Goal: Information Seeking & Learning: Compare options

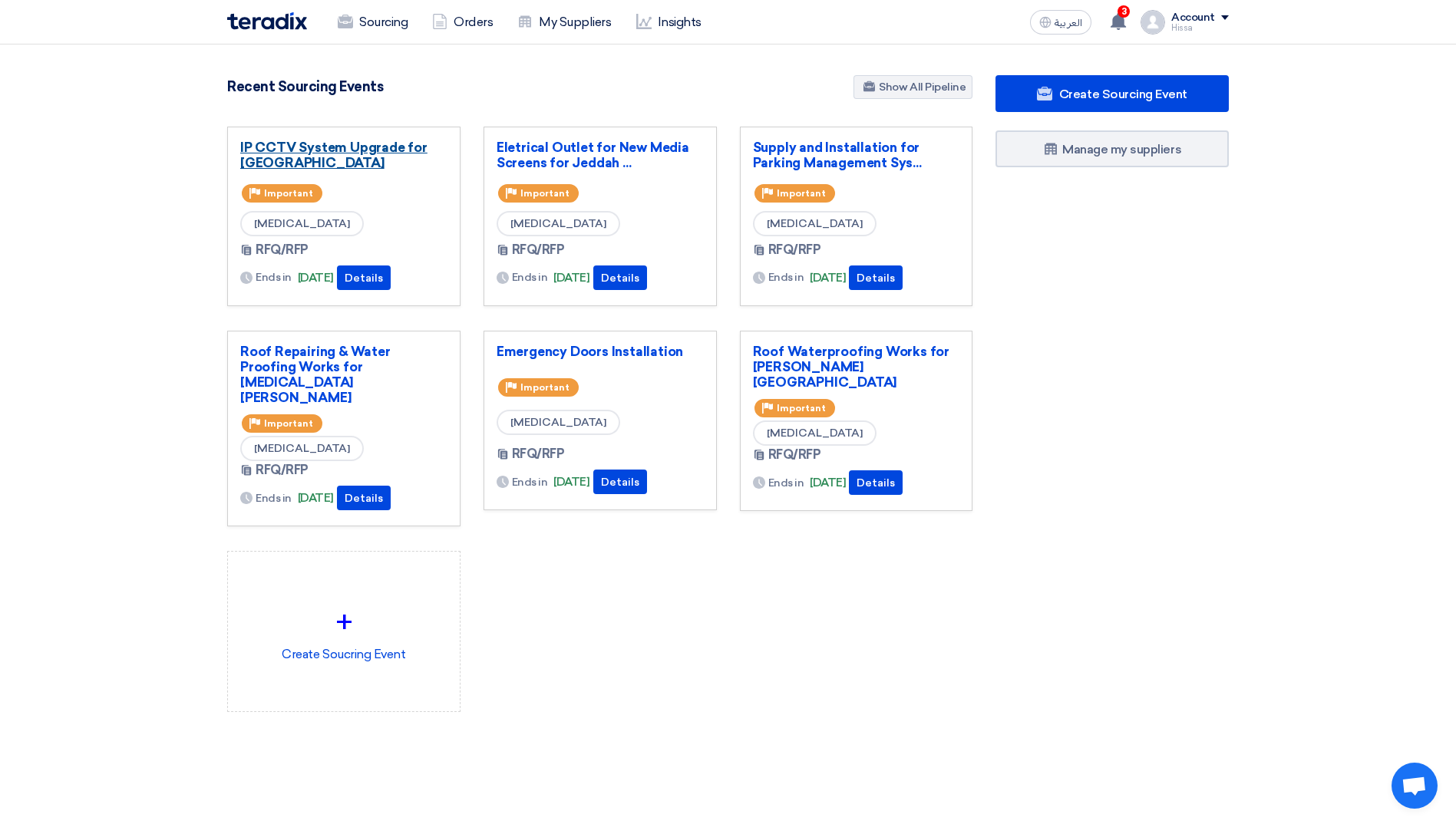
click at [382, 148] on link "IP CCTV System Upgrade for [GEOGRAPHIC_DATA]" at bounding box center [344, 155] width 207 height 31
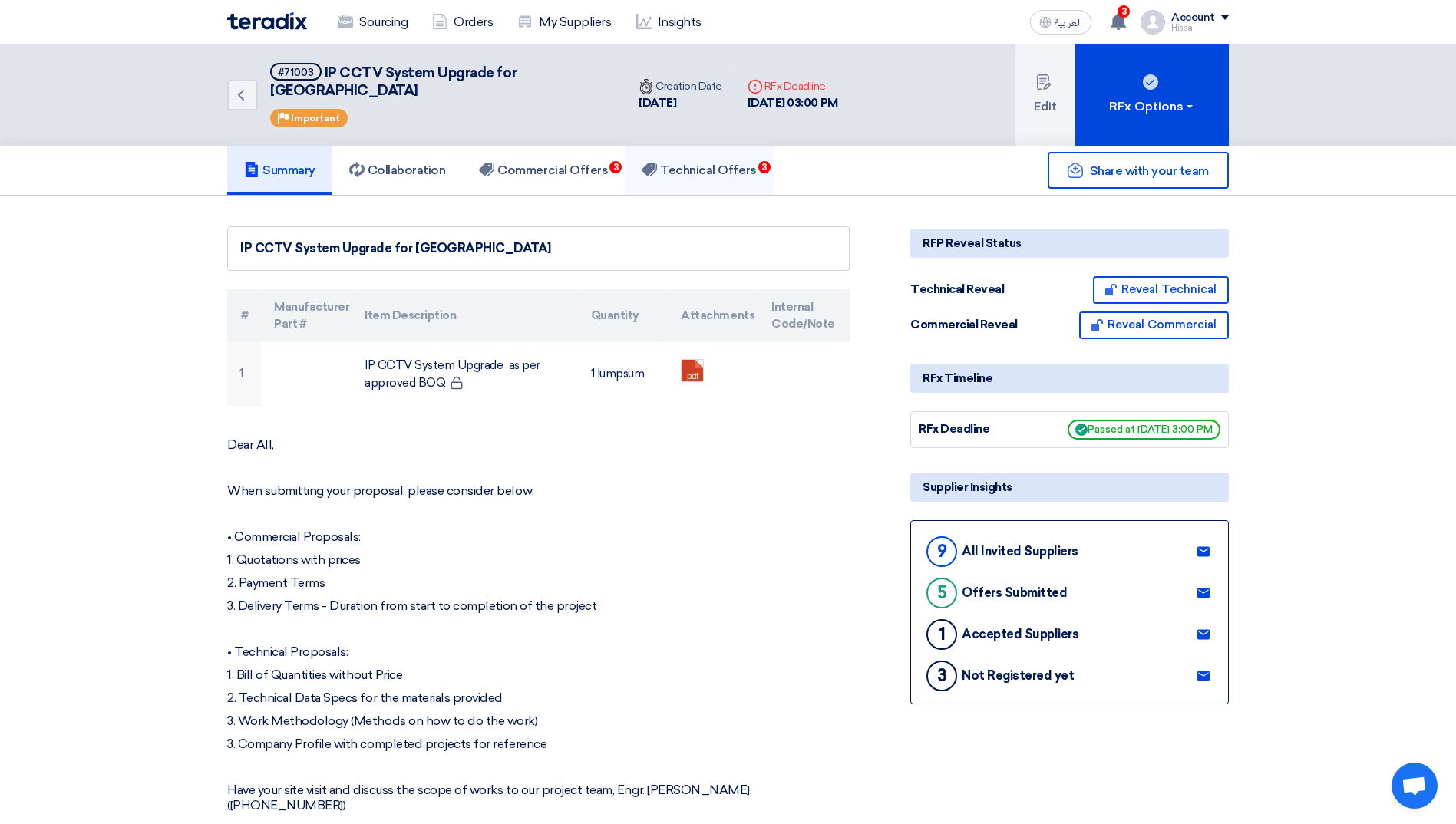
click at [705, 163] on h5 "Technical Offers 3" at bounding box center [699, 170] width 115 height 15
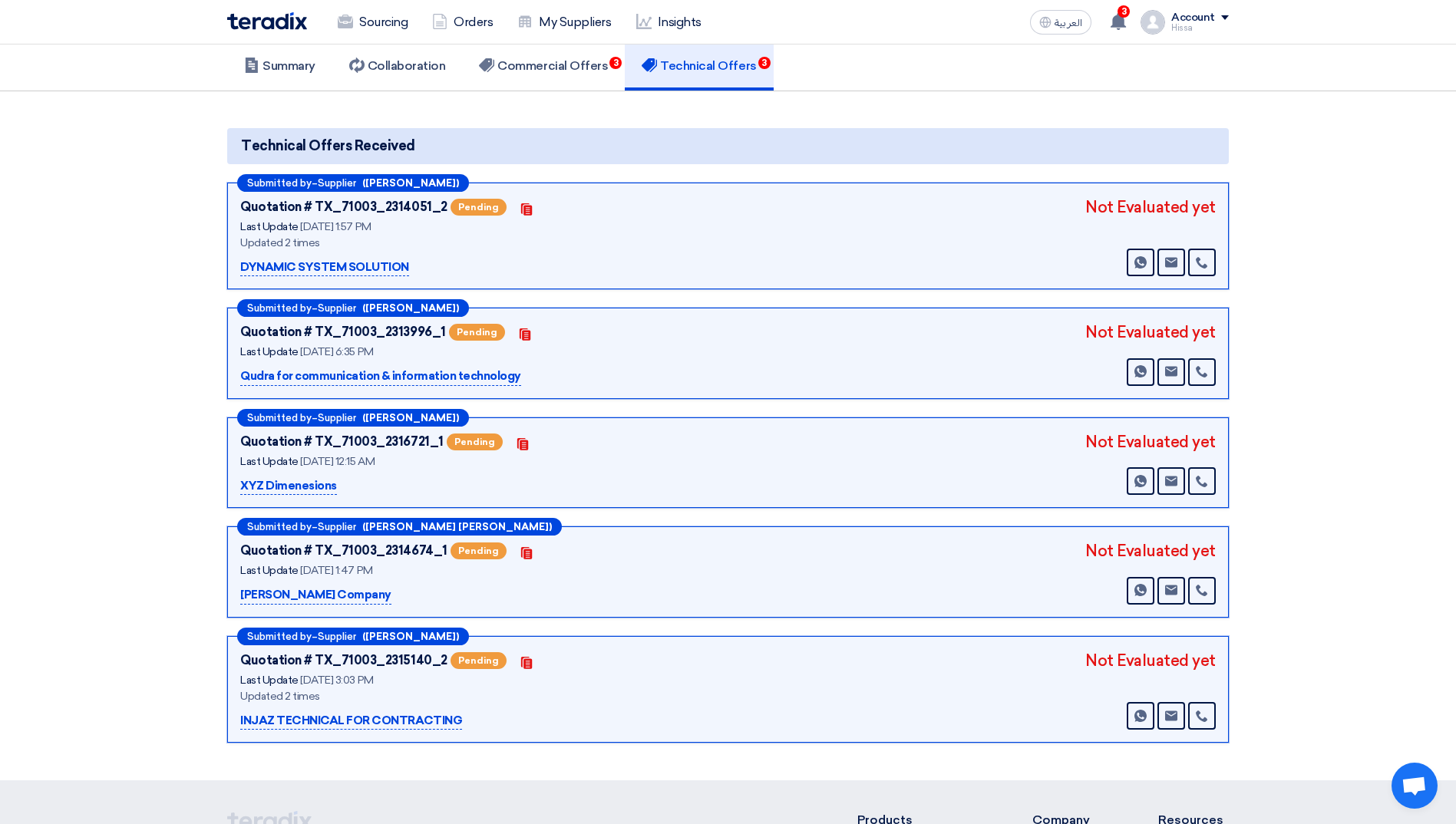
scroll to position [77, 0]
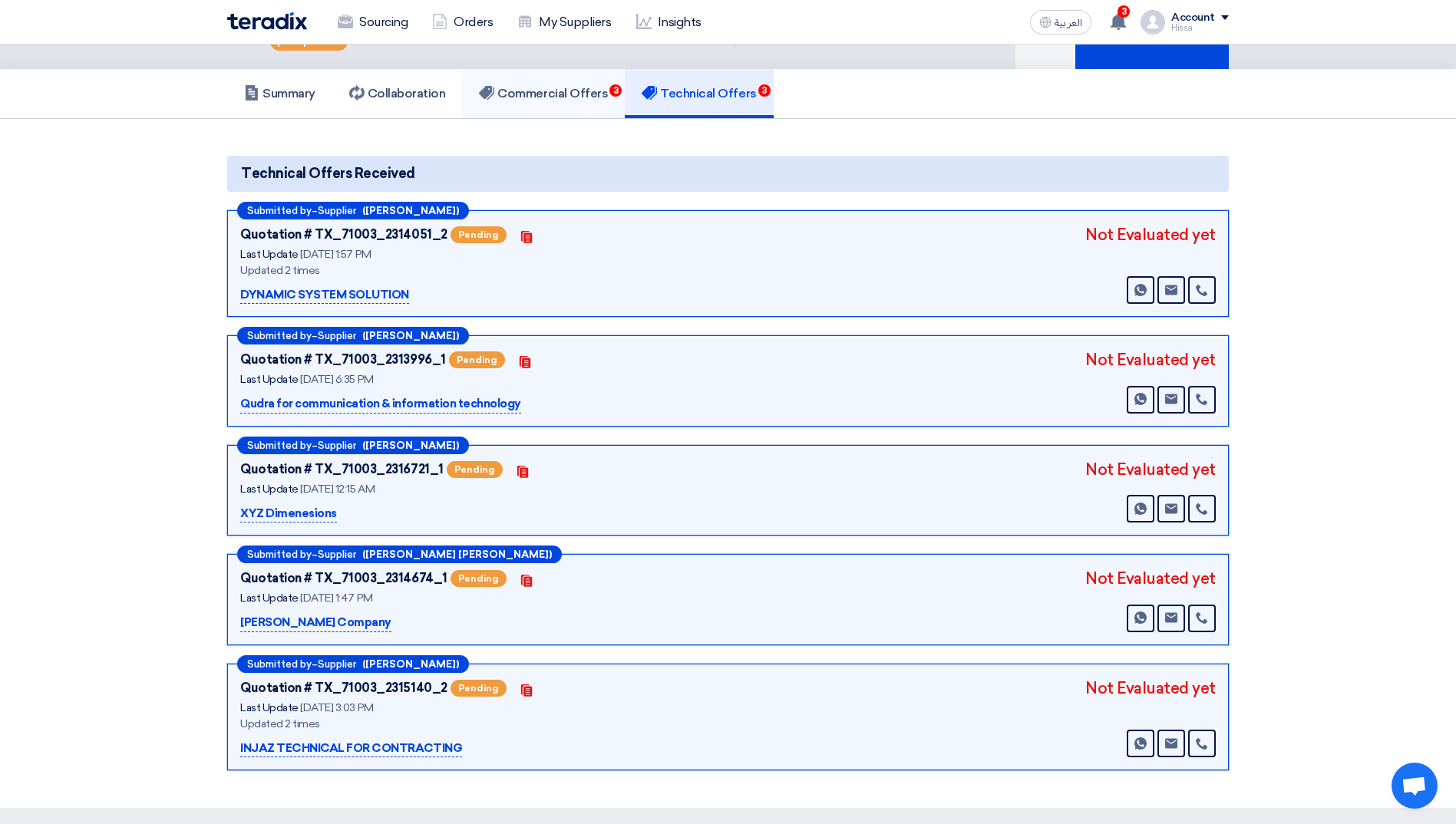
click at [577, 86] on h5 "Commercial Offers 3" at bounding box center [543, 94] width 129 height 15
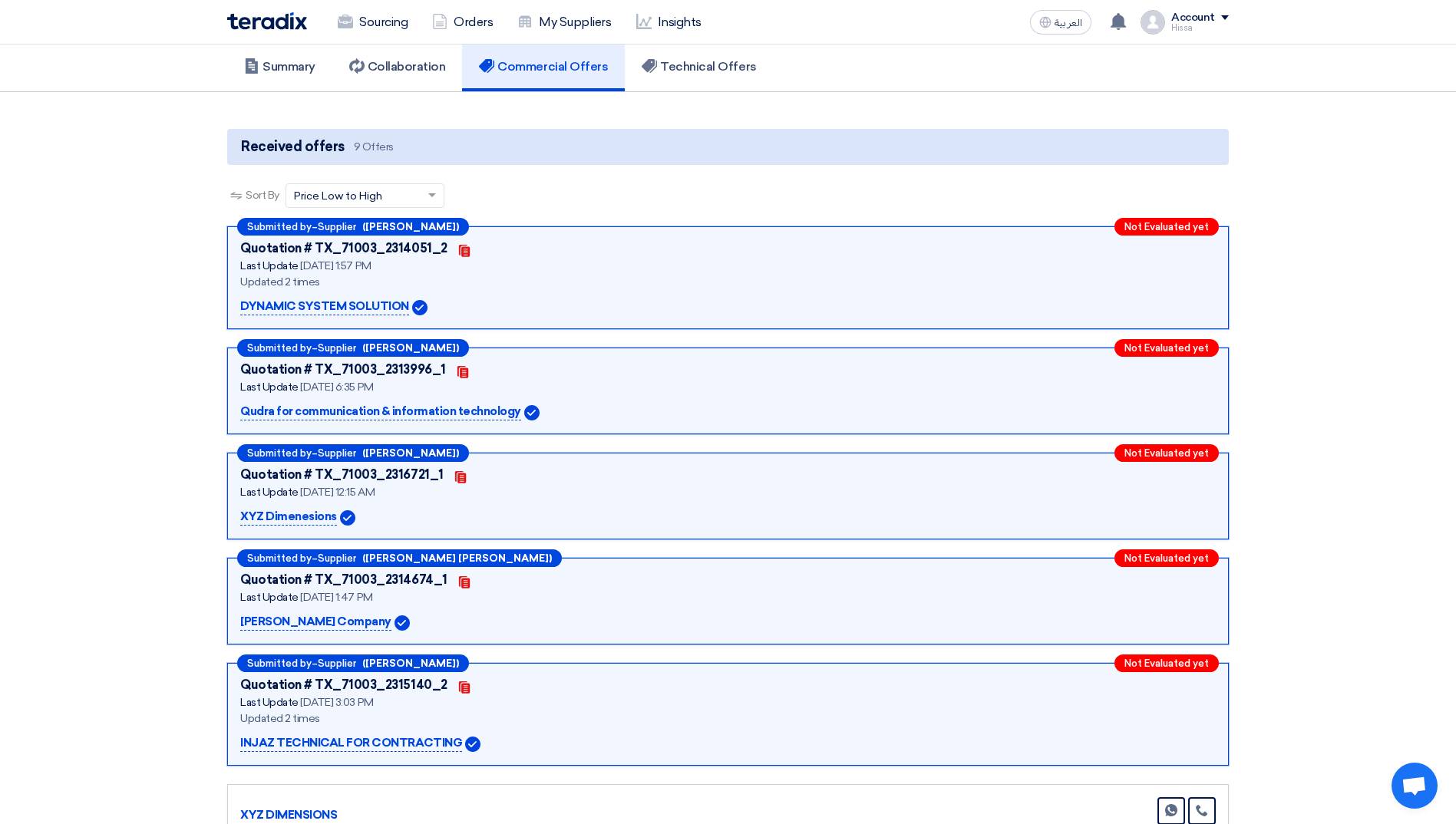
scroll to position [77, 0]
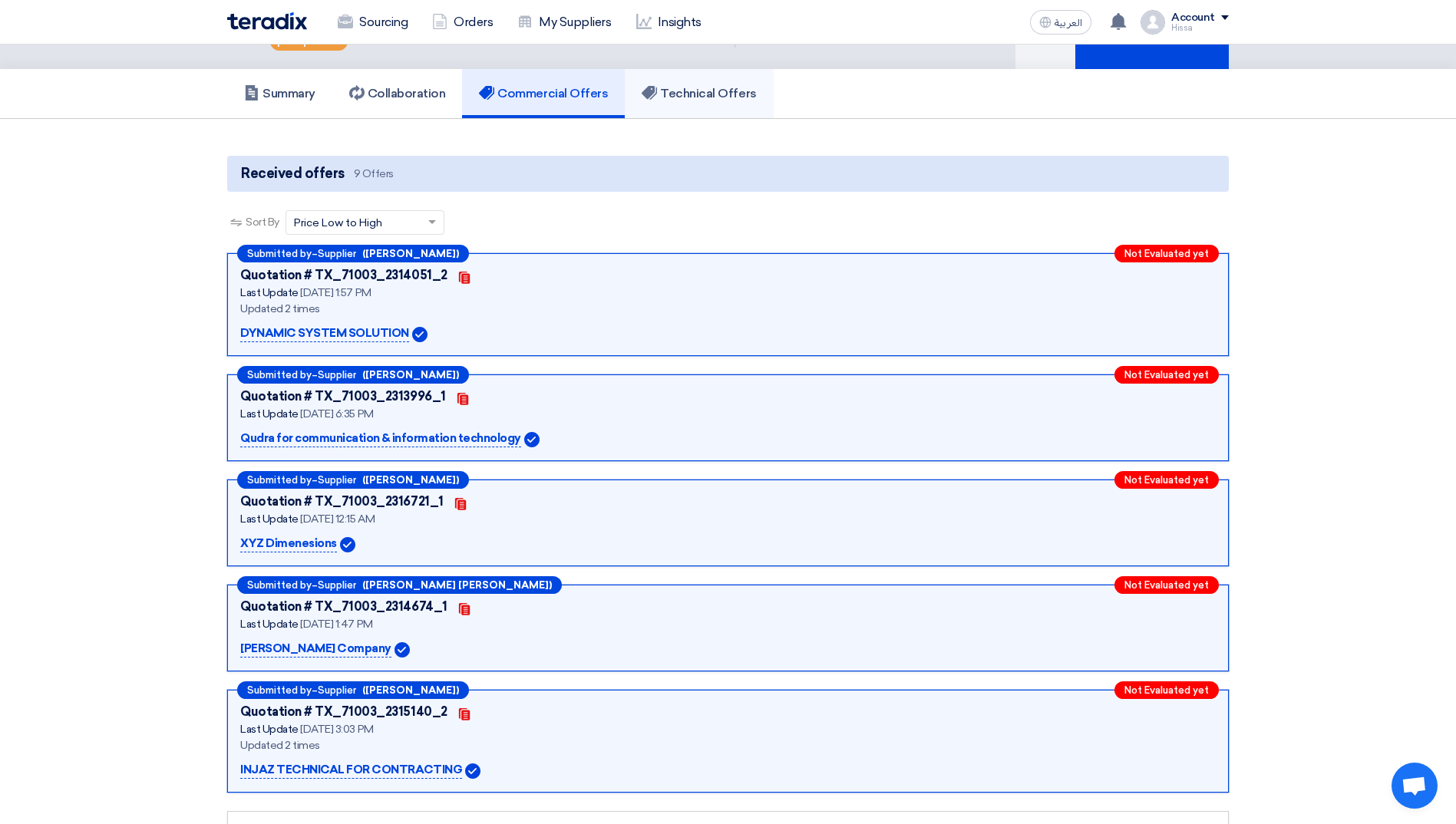
click at [694, 86] on h5 "Technical Offers" at bounding box center [699, 94] width 115 height 15
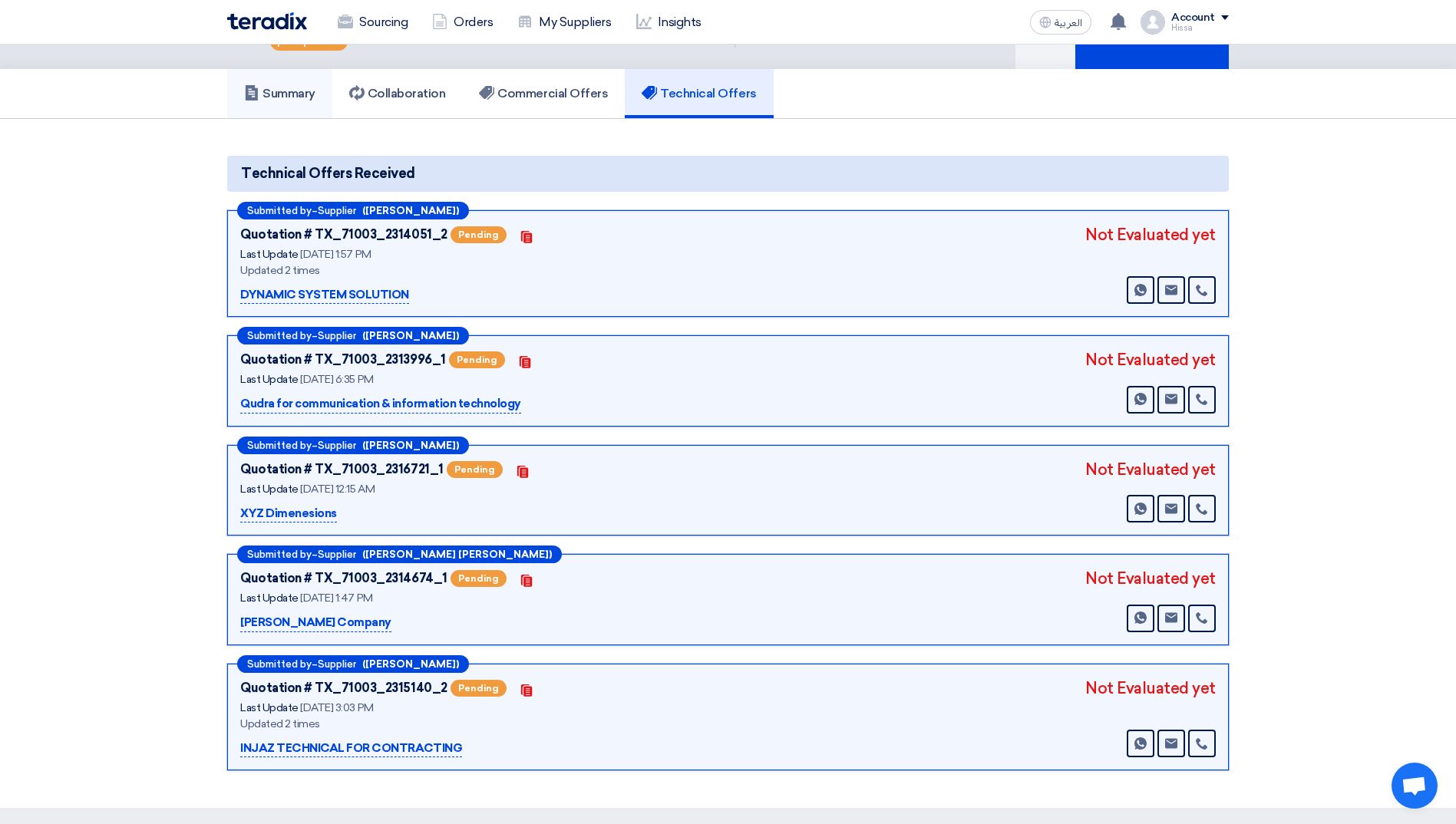
click at [293, 86] on h5 "Summary" at bounding box center [279, 94] width 71 height 15
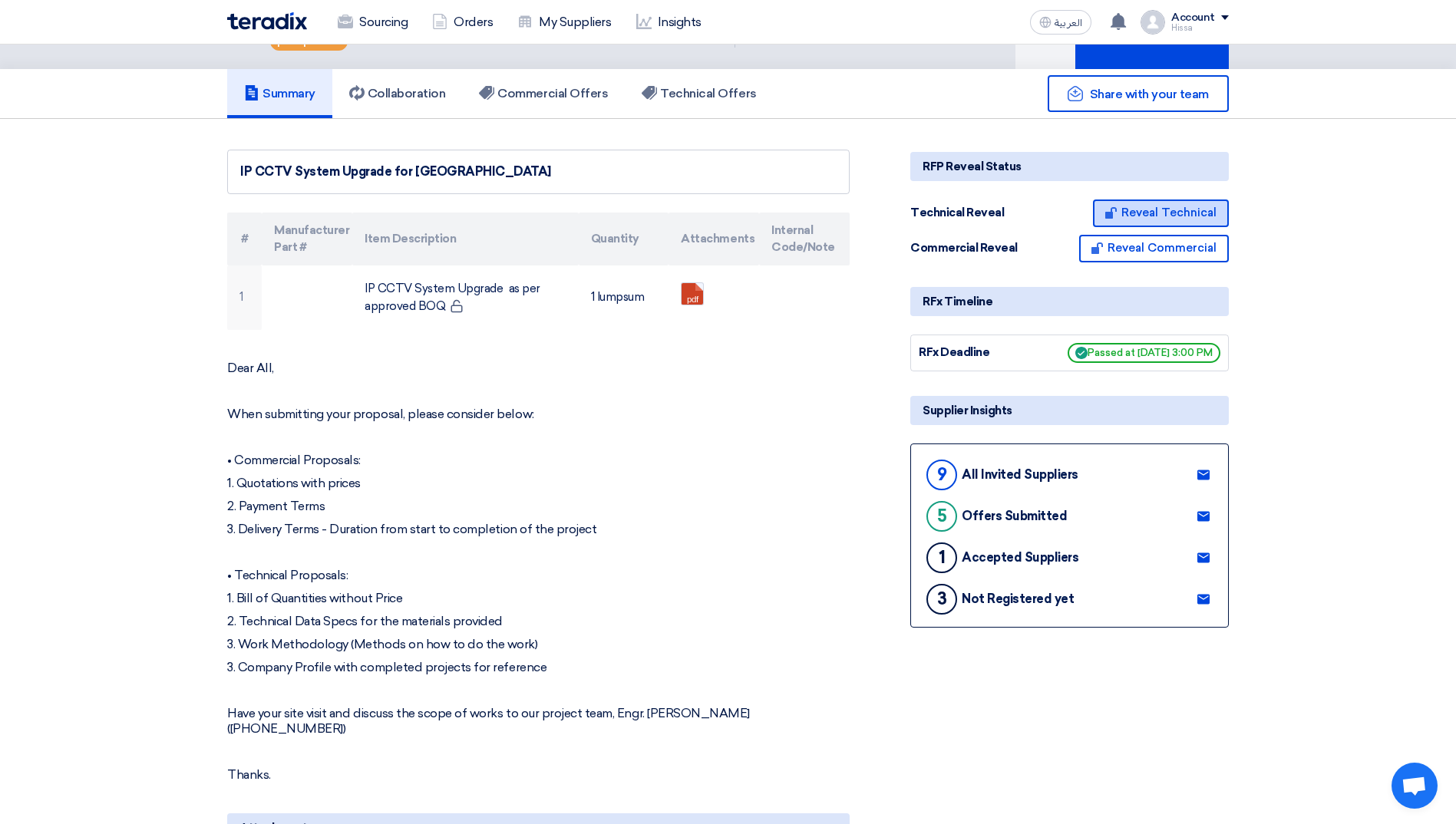
click at [1144, 199] on button "Reveal Technical" at bounding box center [1161, 213] width 136 height 27
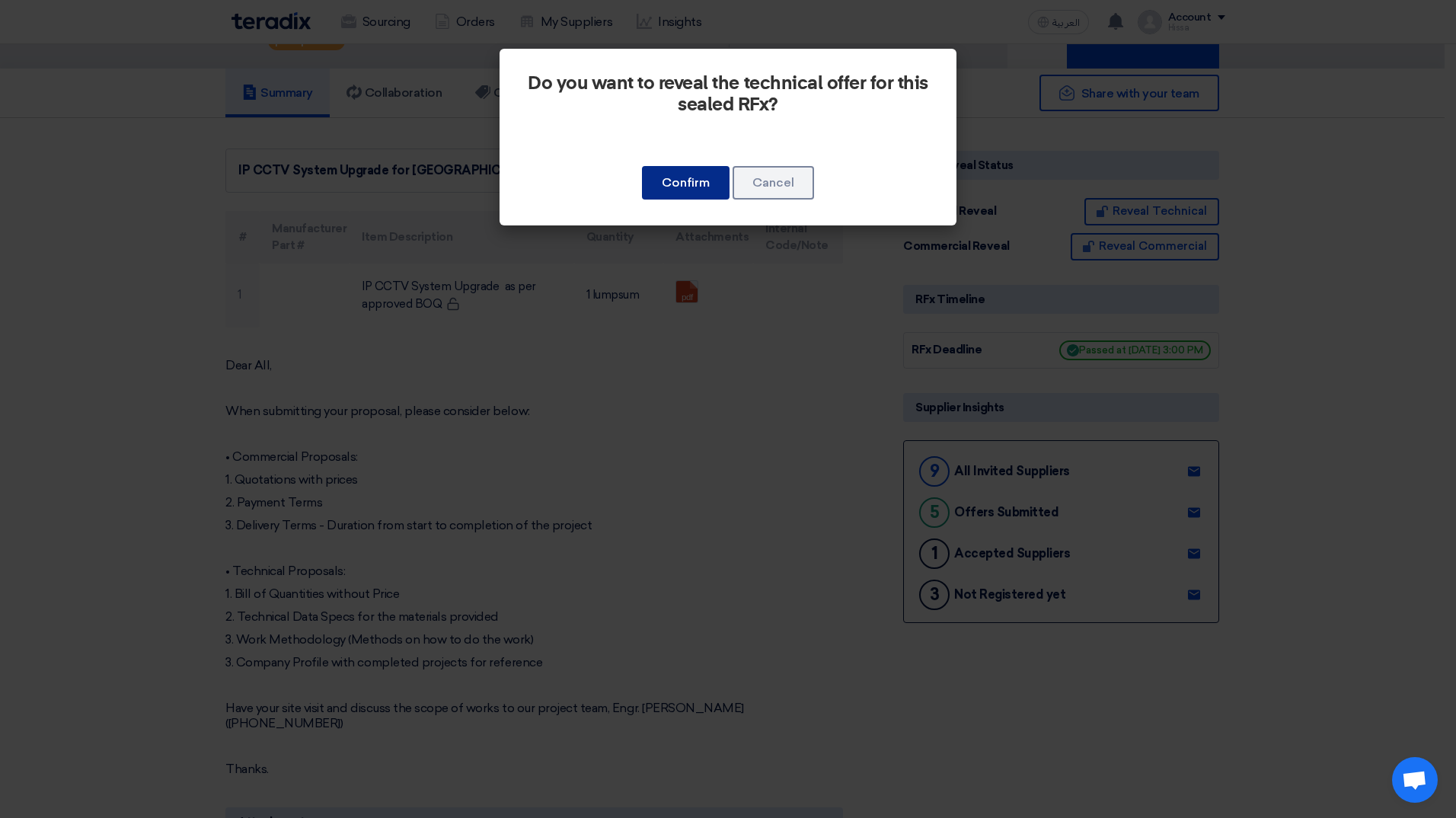
click at [670, 181] on button "Confirm" at bounding box center [686, 183] width 87 height 34
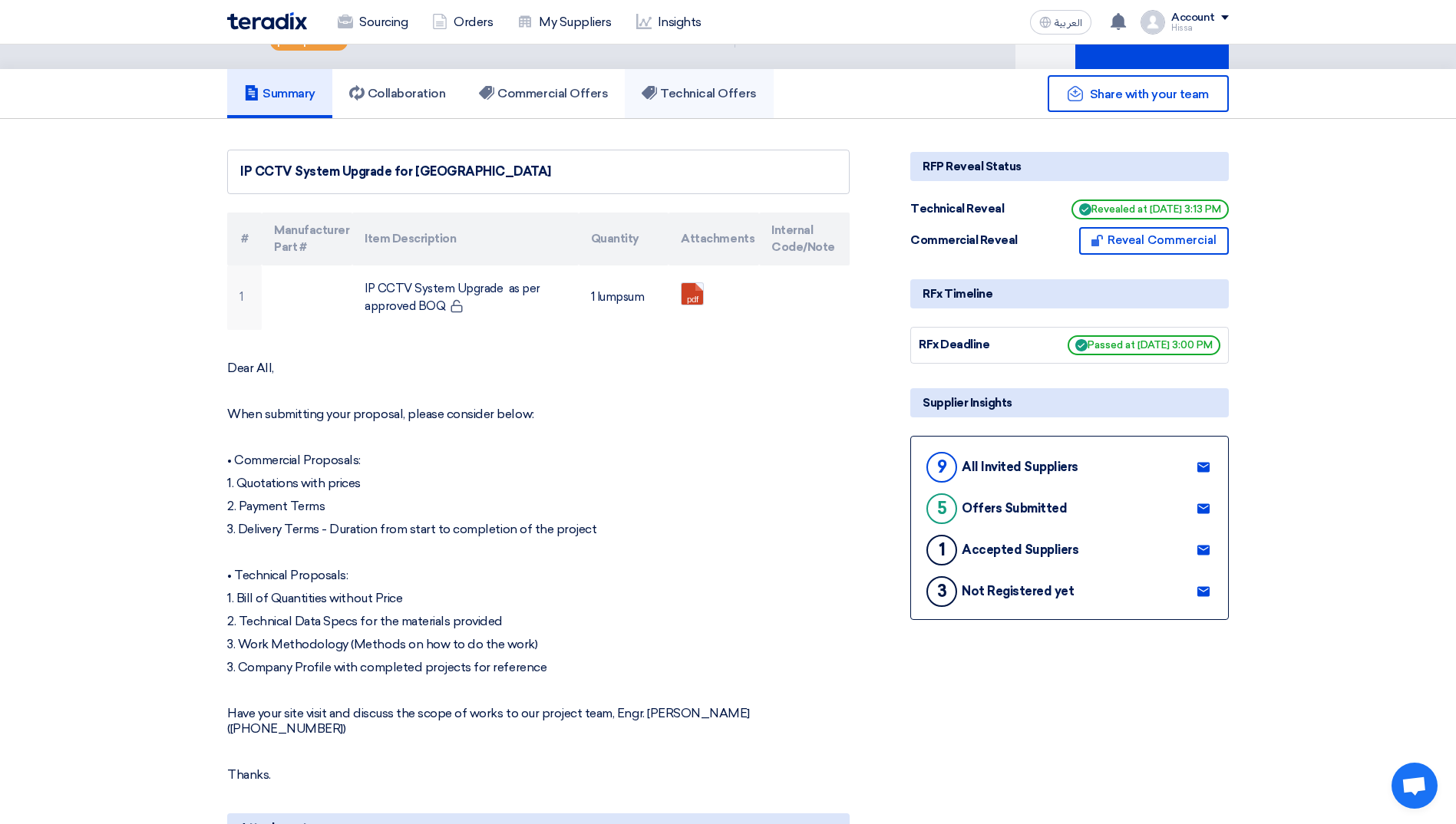
click at [681, 86] on h5 "Technical Offers" at bounding box center [699, 94] width 115 height 15
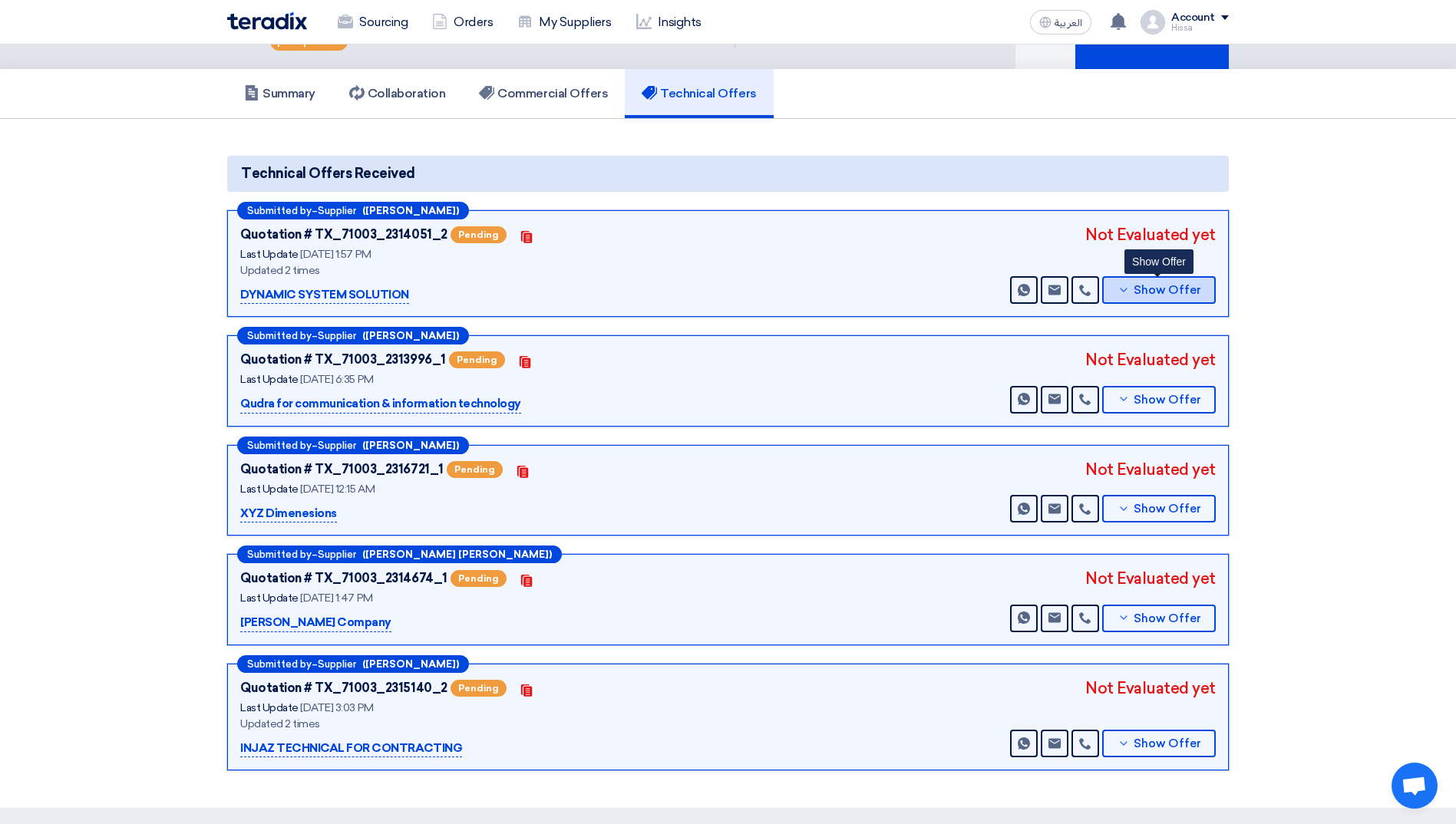
click at [1123, 284] on icon at bounding box center [1123, 290] width 12 height 12
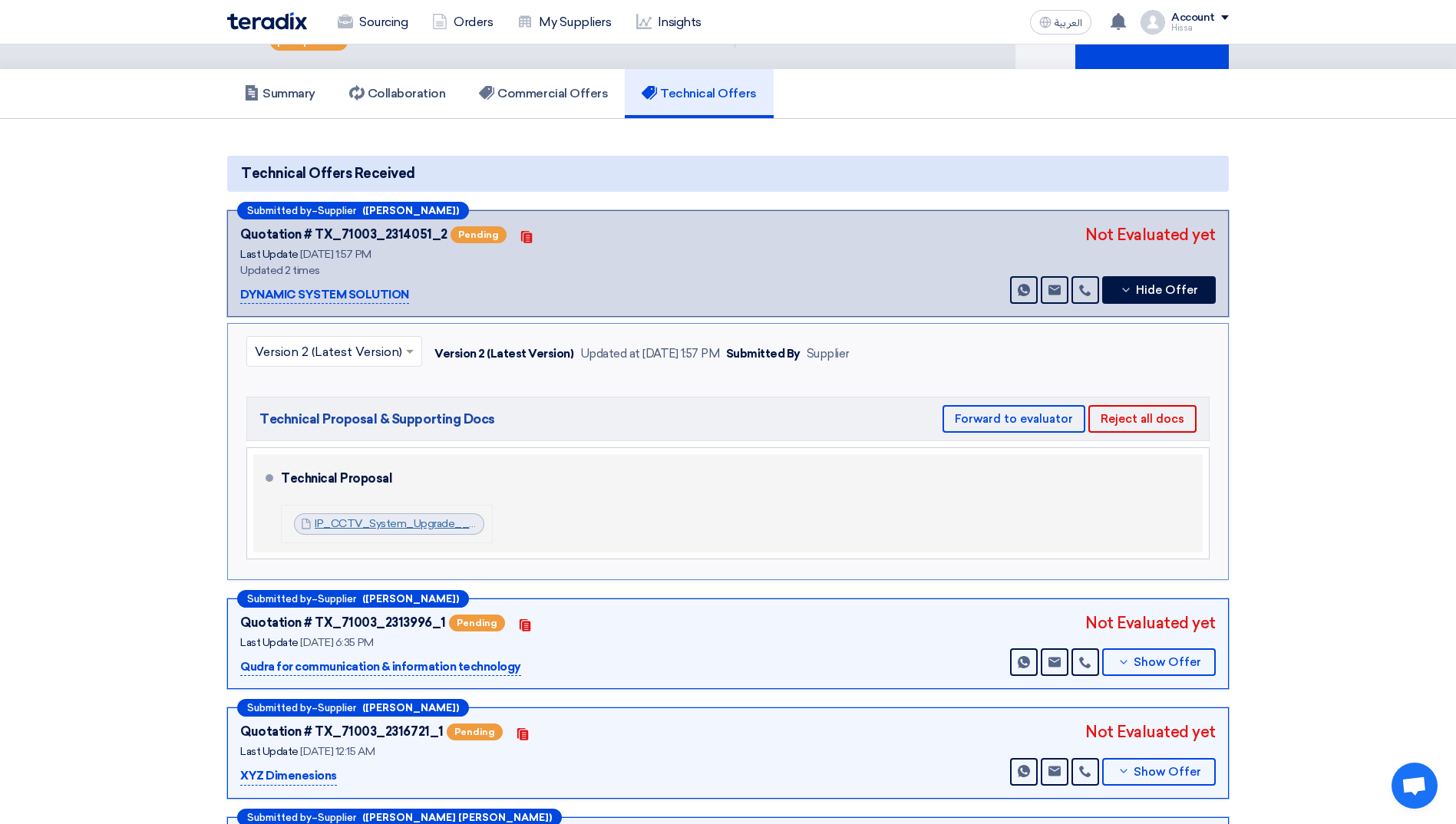
click at [423, 517] on link "IP_CCTV_System_Upgrade__Makkah_MallCenomi_Centers_CompanyTechnical_Proposal_175…" at bounding box center [592, 524] width 554 height 13
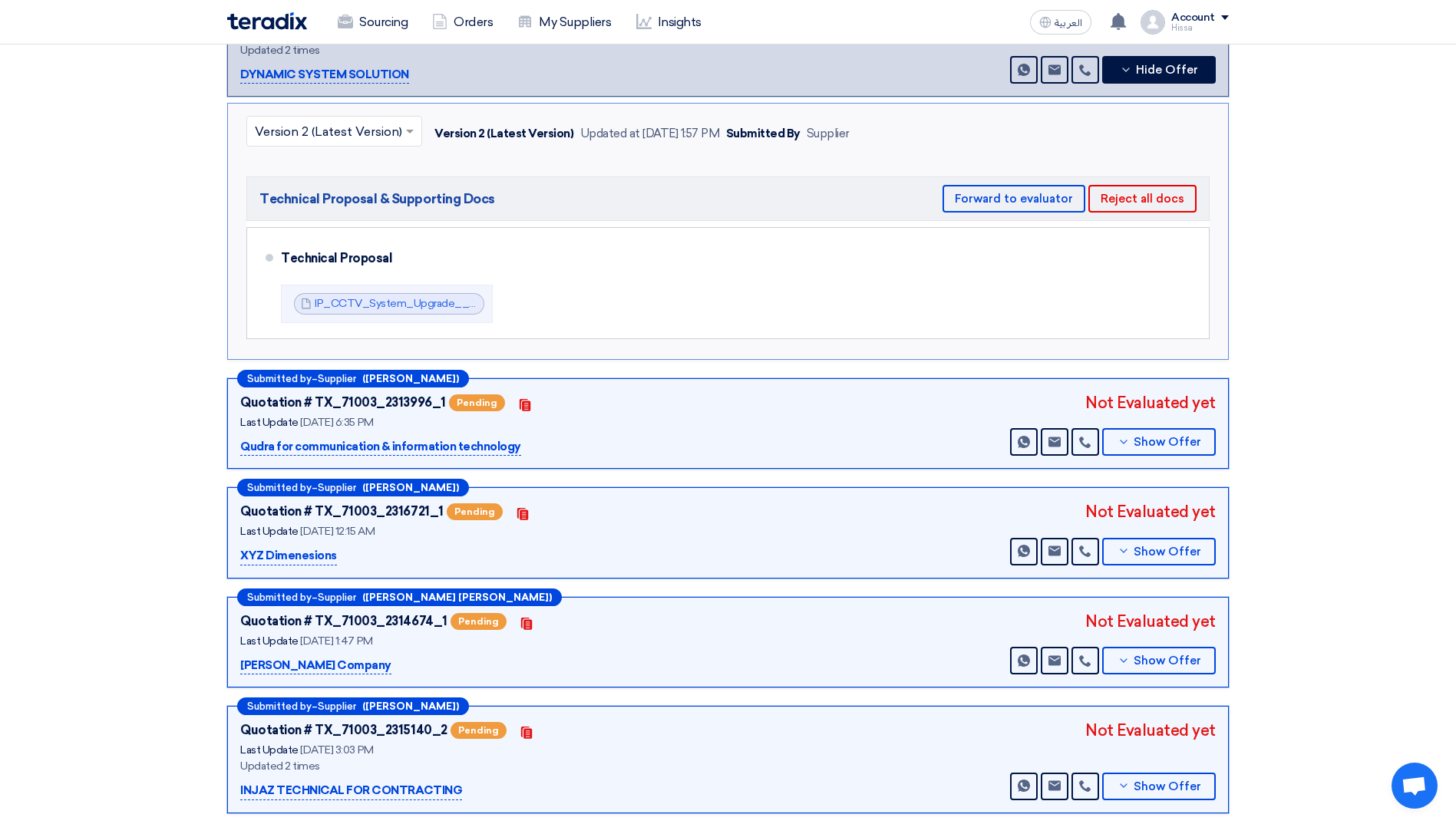
scroll to position [307, 0]
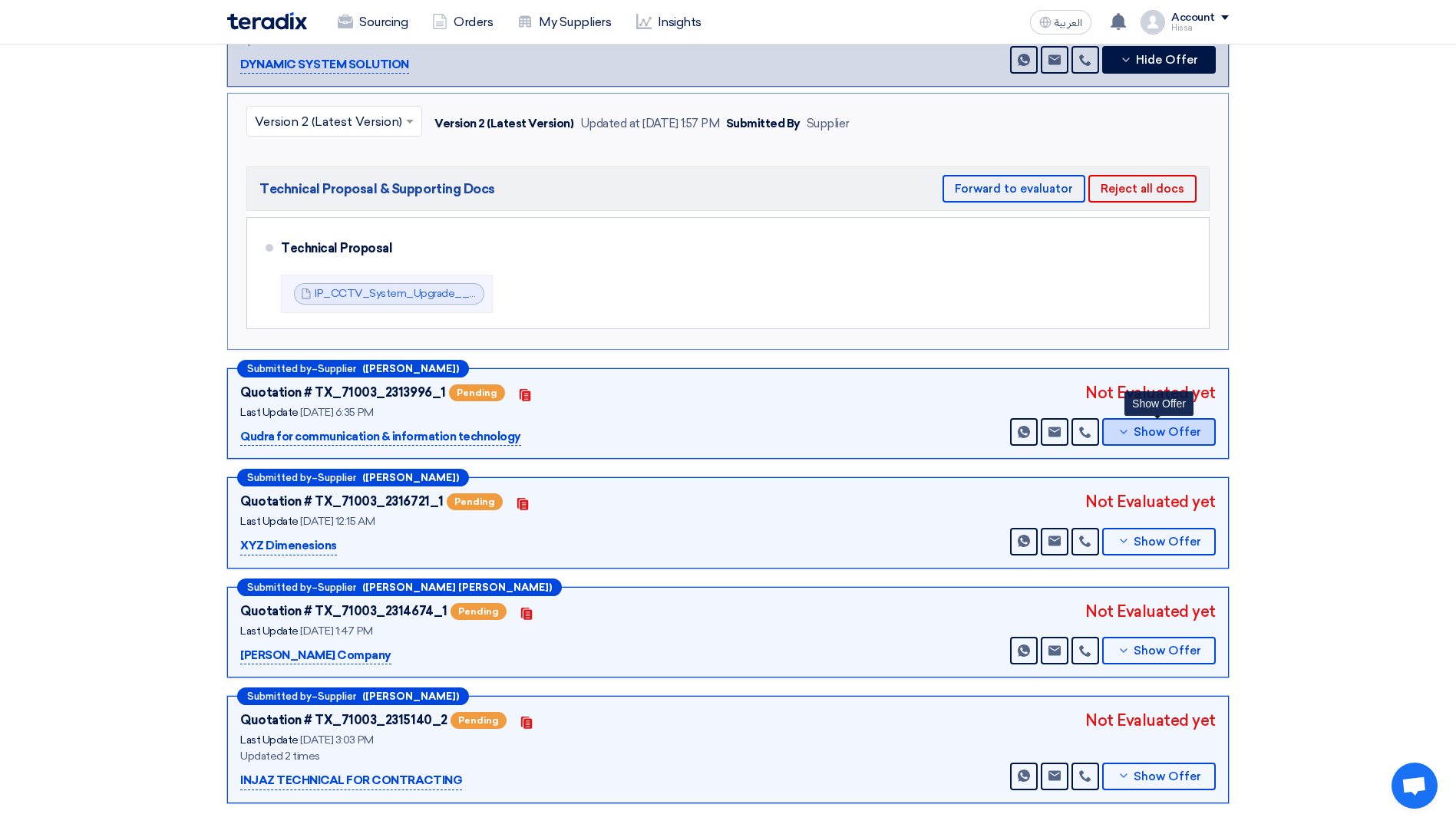
click at [1121, 426] on icon at bounding box center [1123, 432] width 12 height 12
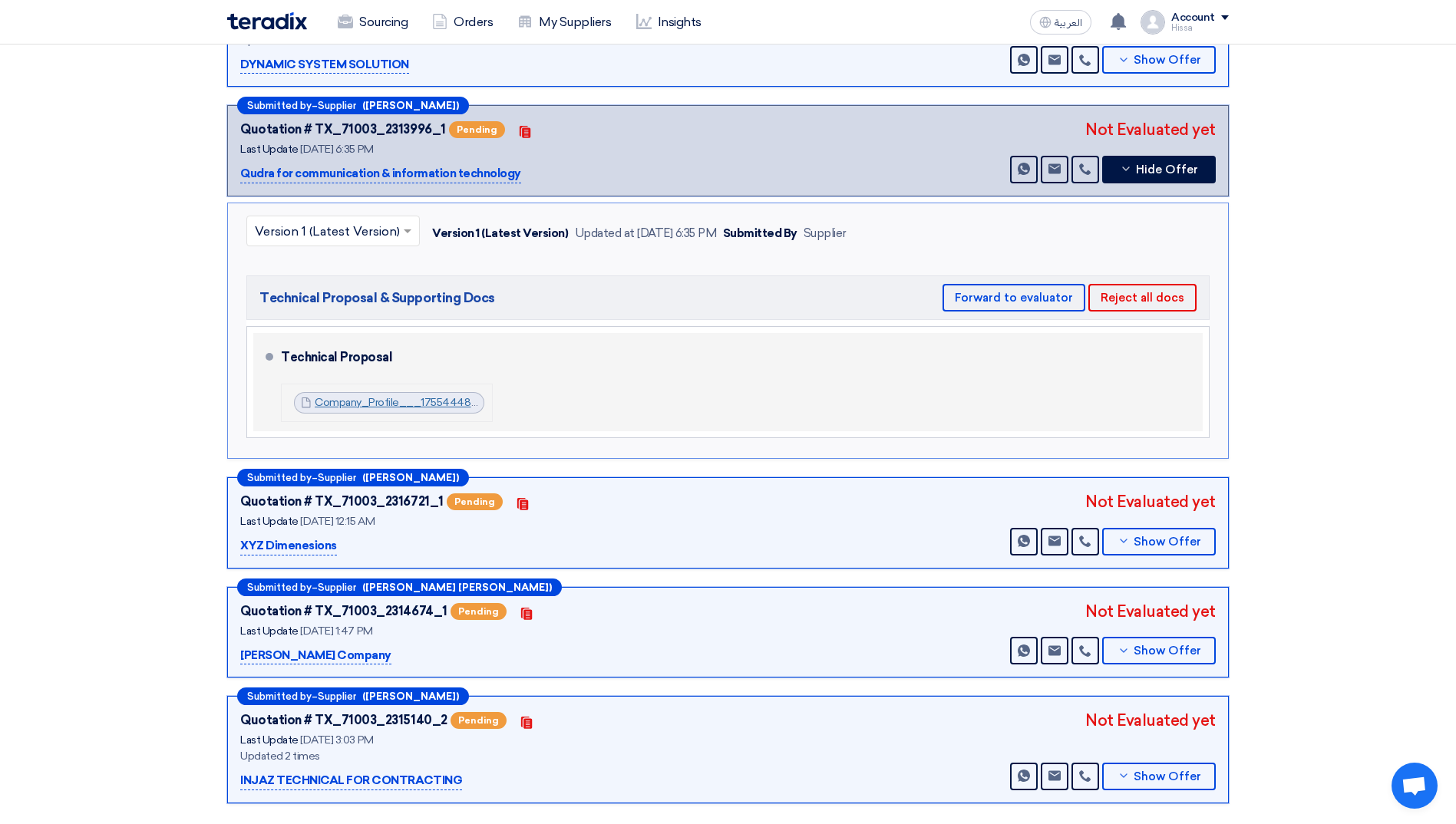
click at [399, 396] on link "Company_Profile___1755444890530.pdf" at bounding box center [418, 403] width 207 height 13
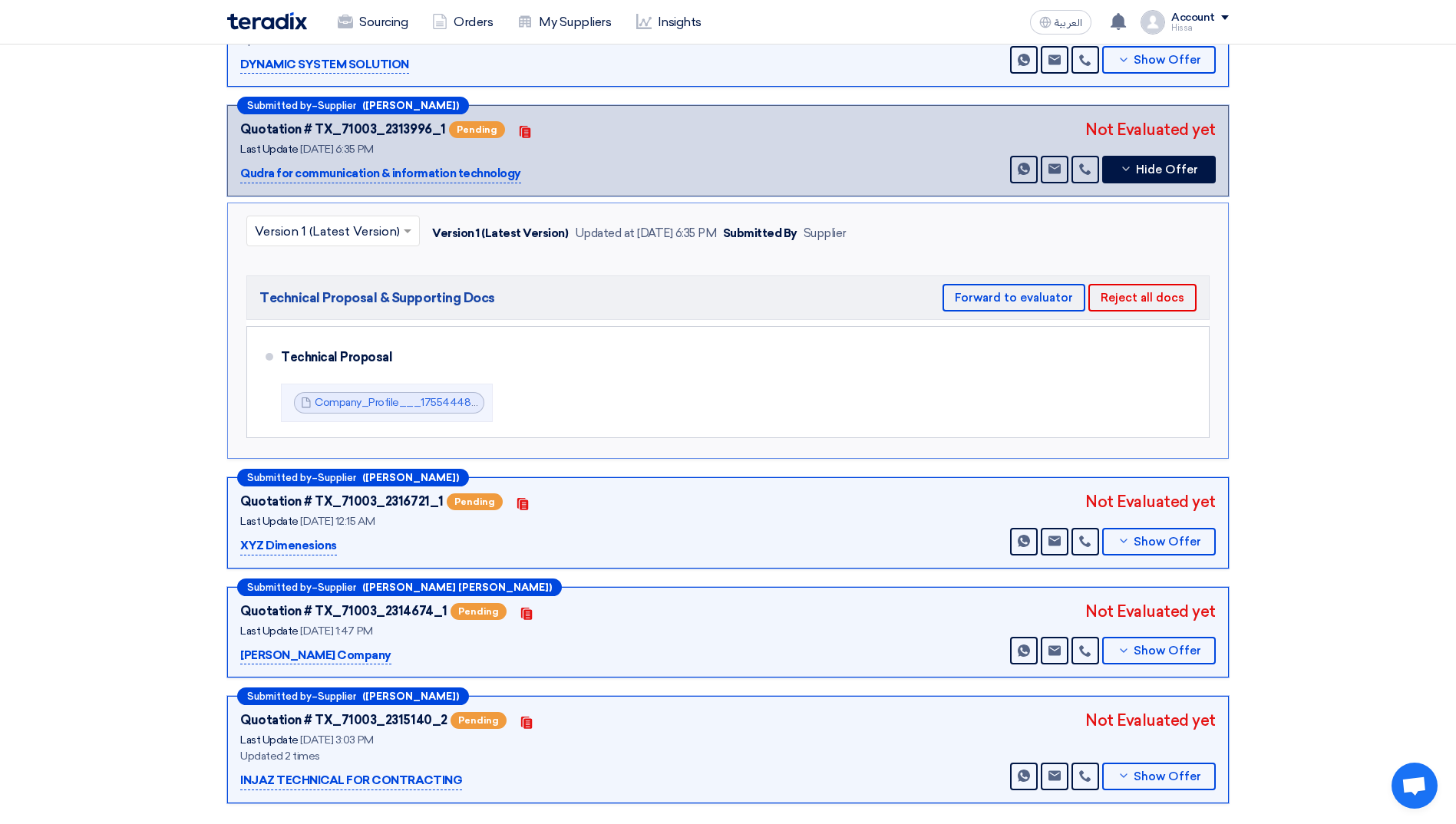
click at [174, 354] on section "Technical Offers Received Submitted by – Supplier ([PERSON_NAME]) Quotation # T…" at bounding box center [728, 365] width 1456 height 952
click at [391, 220] on input "text" at bounding box center [325, 232] width 141 height 25
click at [1162, 537] on span "Show Offer" at bounding box center [1168, 542] width 68 height 11
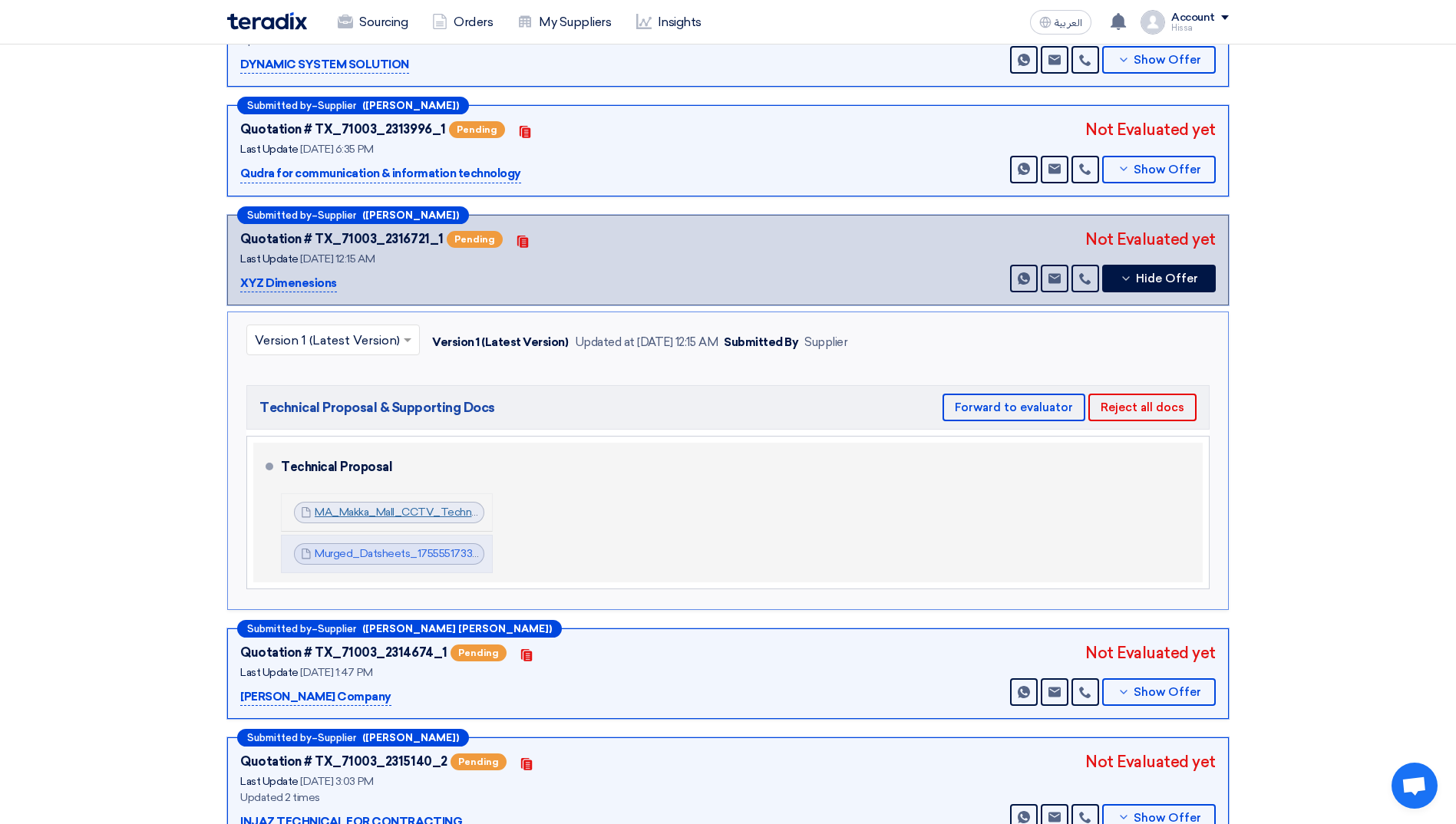
click at [380, 506] on link "MA_Makka_Mall_CCTV_Technical_Proposal_V_1755551675470.pdf" at bounding box center [483, 512] width 337 height 13
click at [361, 547] on link "Murged_Datsheets_1755551733624.pdf" at bounding box center [412, 554] width 196 height 13
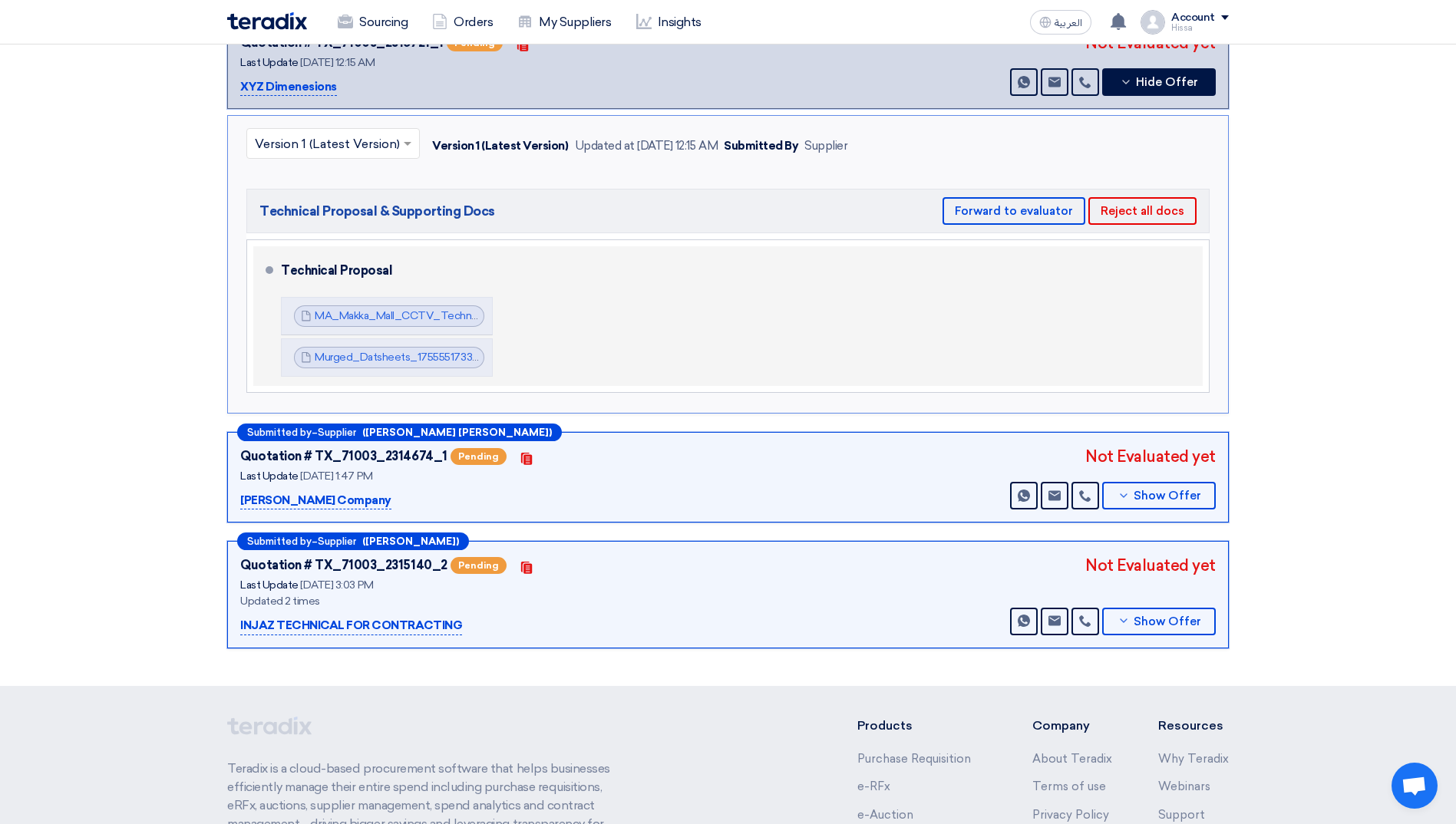
scroll to position [537, 0]
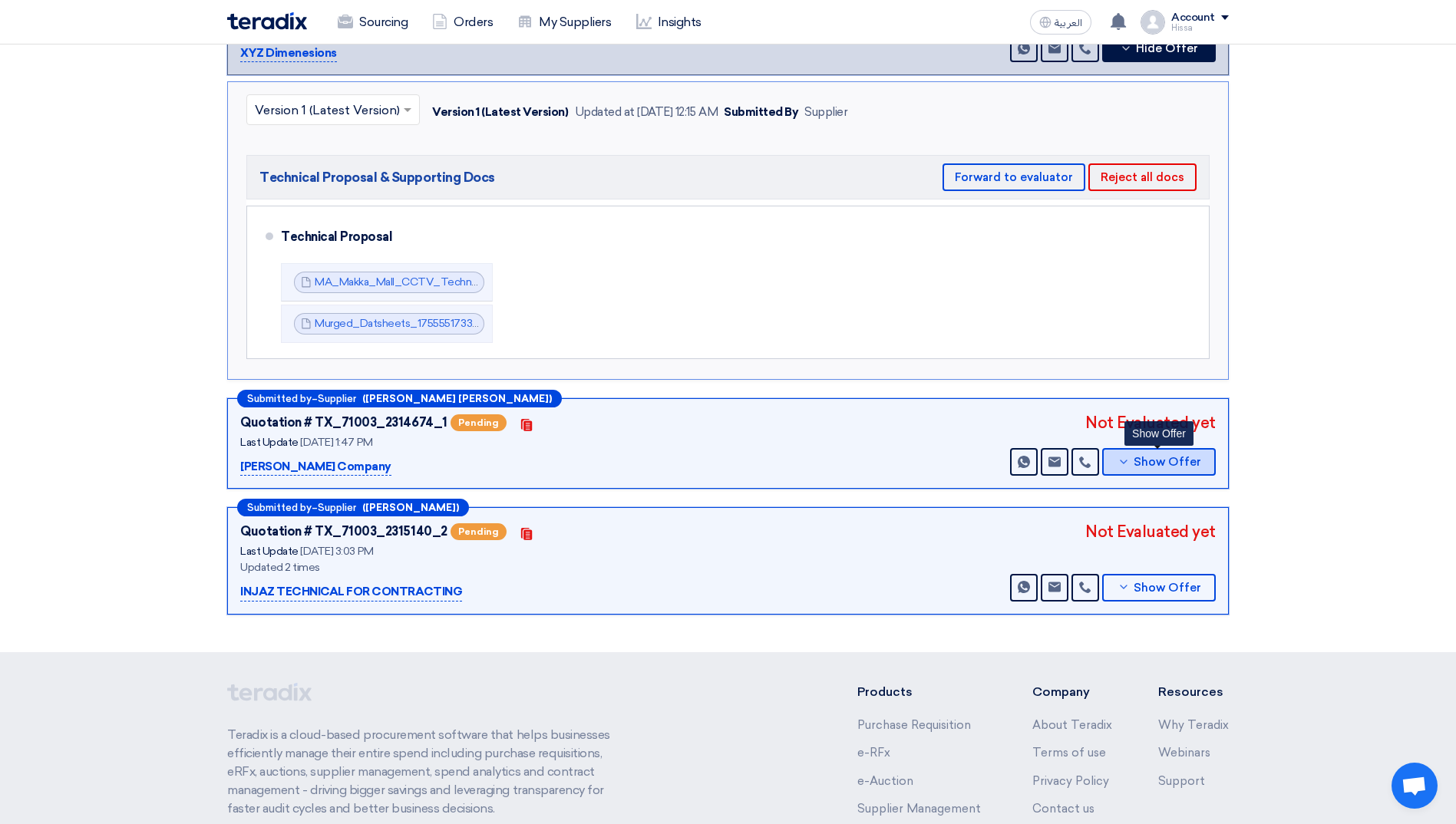
click at [1144, 457] on span "Show Offer" at bounding box center [1168, 462] width 68 height 11
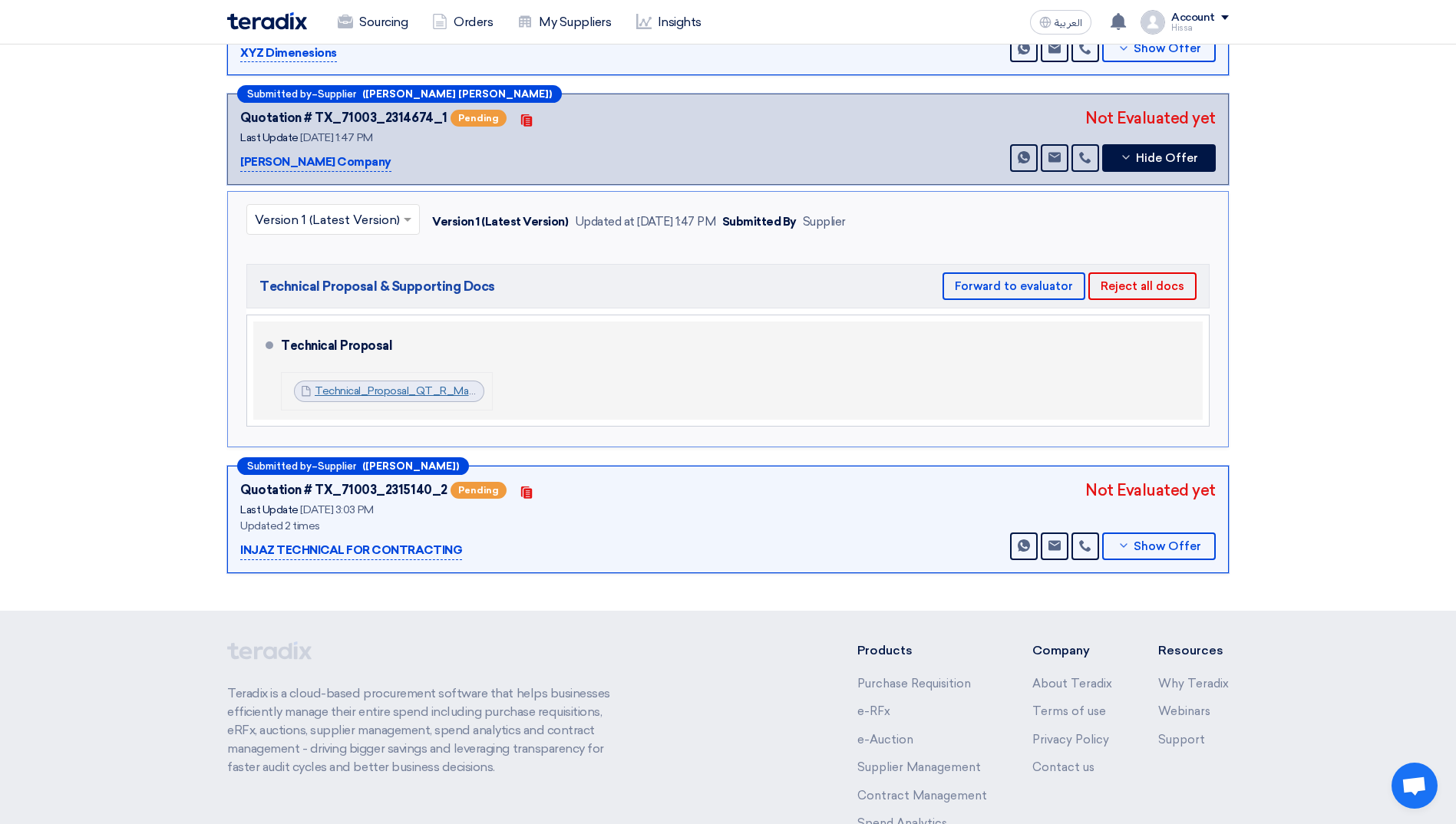
click at [342, 384] on link "Technical_Proposal_QT_R_Makkah_Mall_IPCCTV_Upgrade_Project_1755513893626.pdf" at bounding box center [534, 391] width 439 height 13
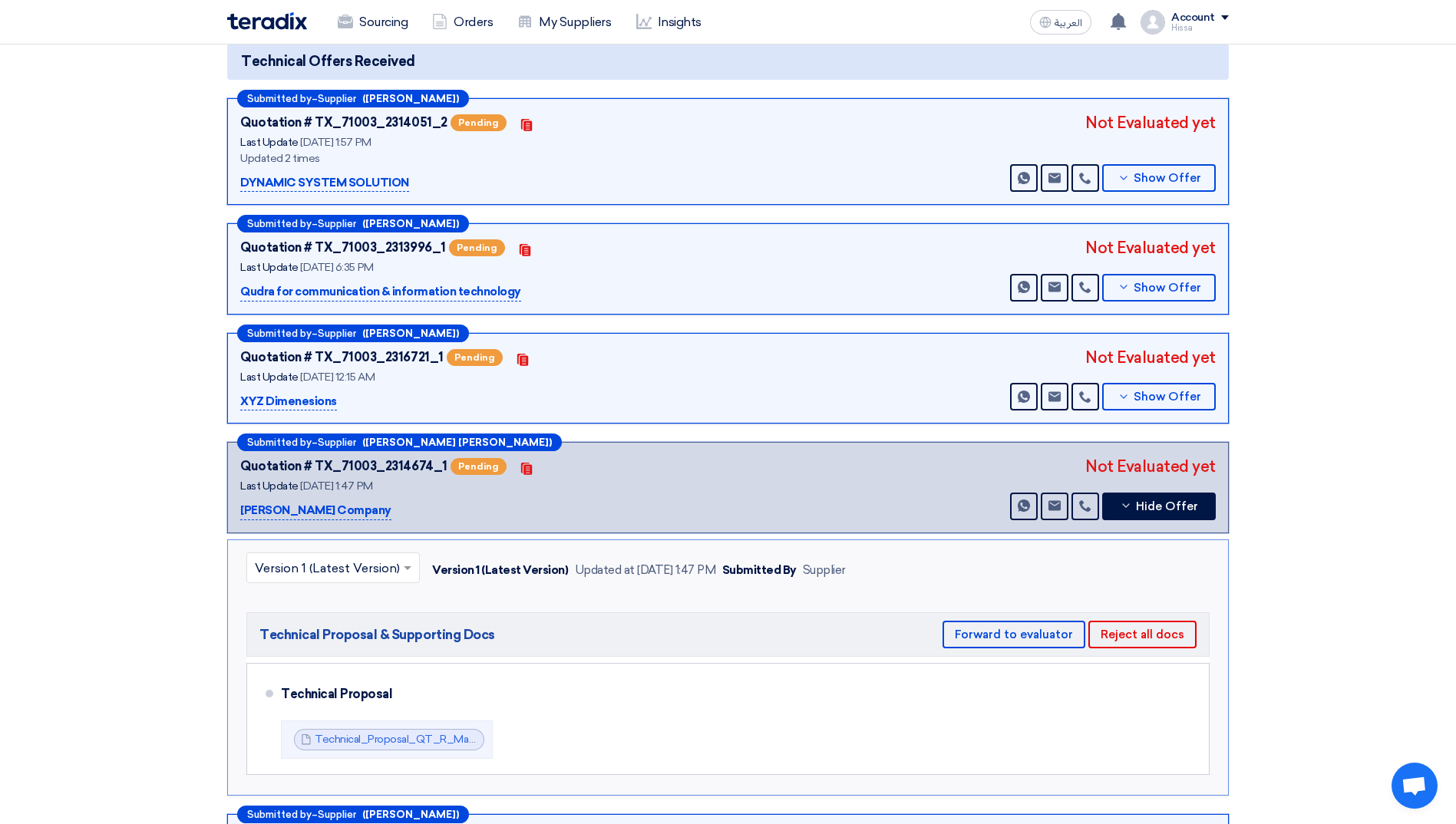
scroll to position [153, 0]
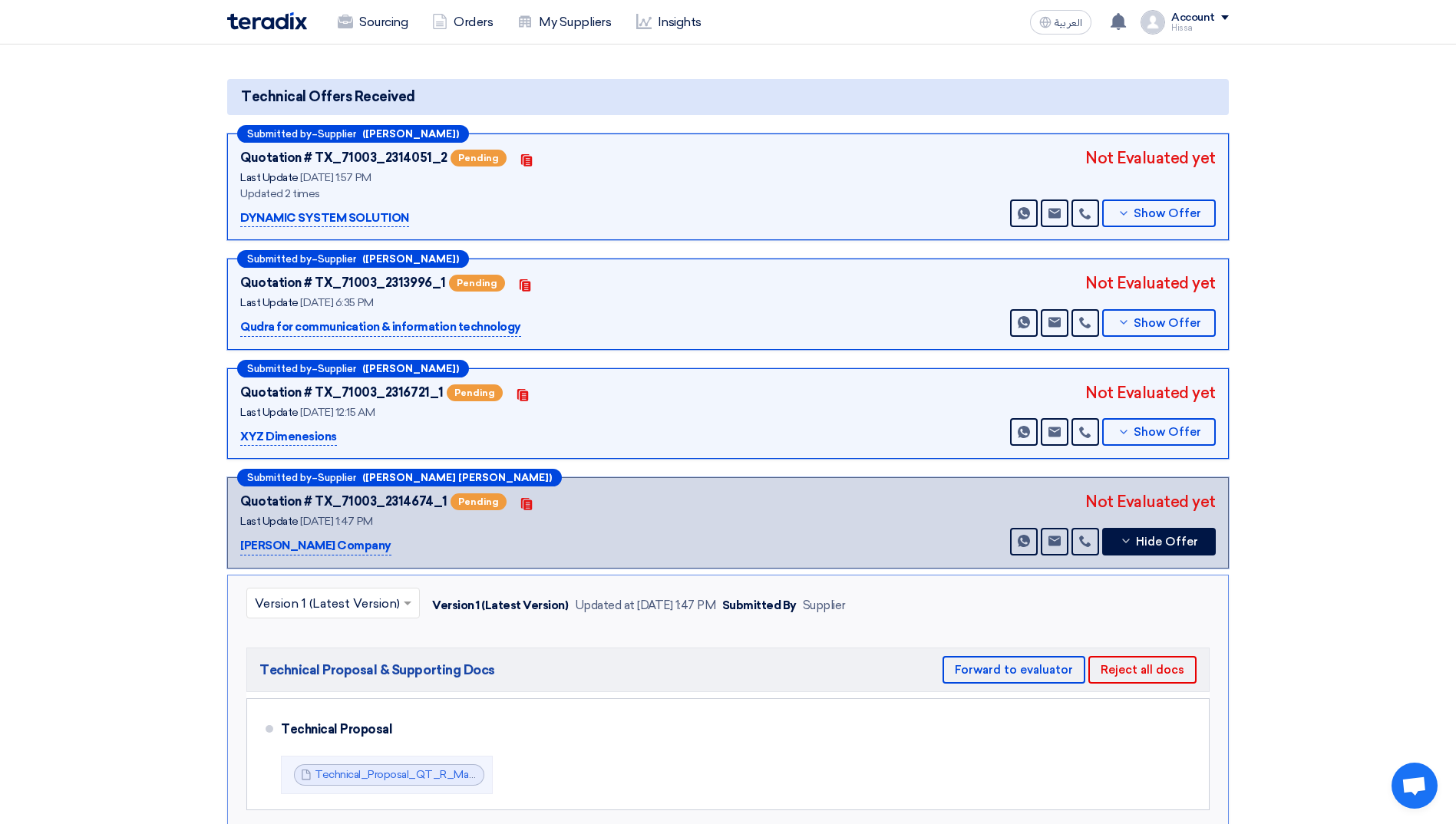
click at [399, 319] on p "Qudra for communication & information technology" at bounding box center [381, 328] width 281 height 19
click at [1126, 321] on use at bounding box center [1123, 323] width 7 height 4
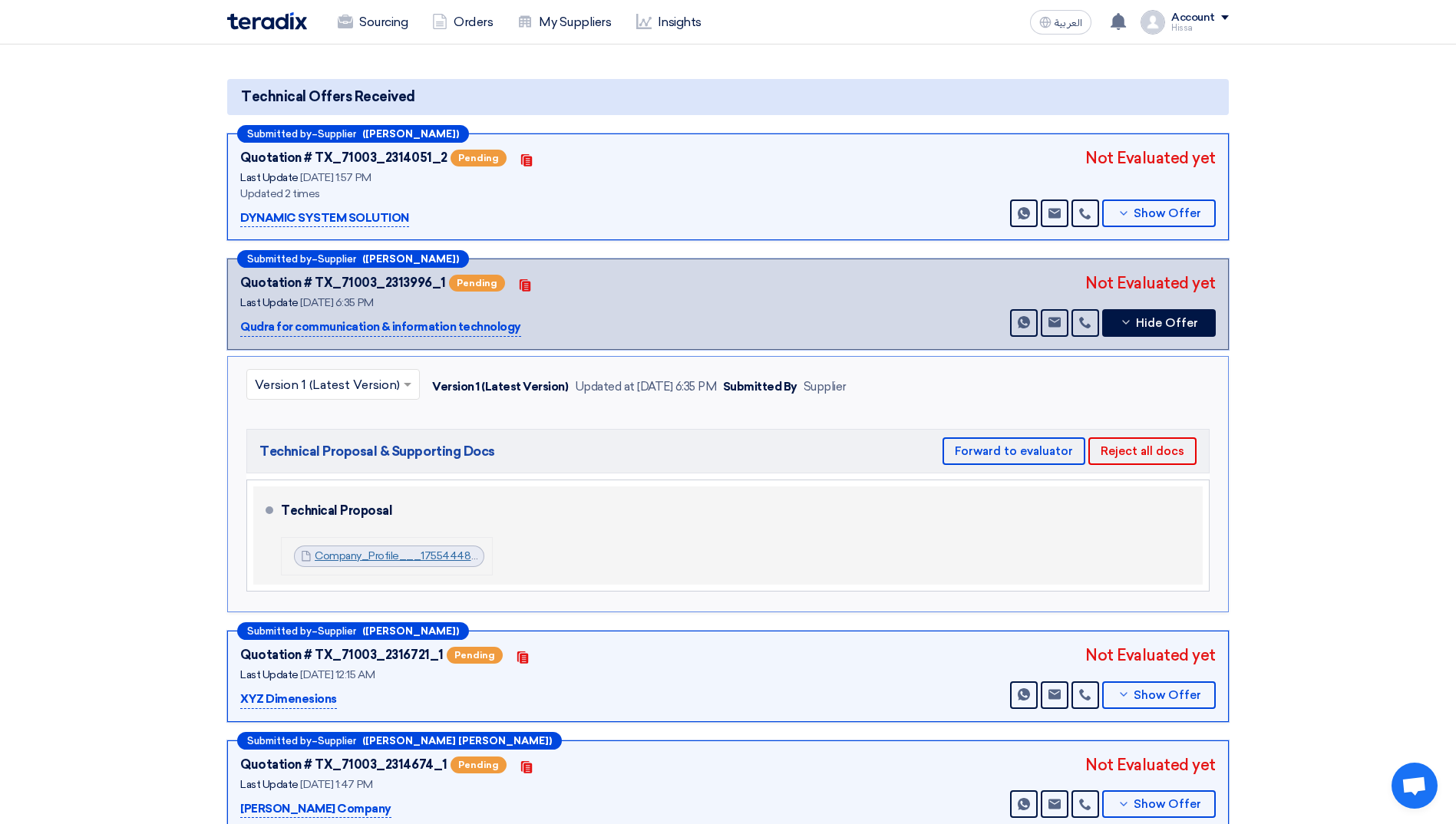
click at [383, 550] on link "Company_Profile___1755444890530.pdf" at bounding box center [418, 556] width 207 height 13
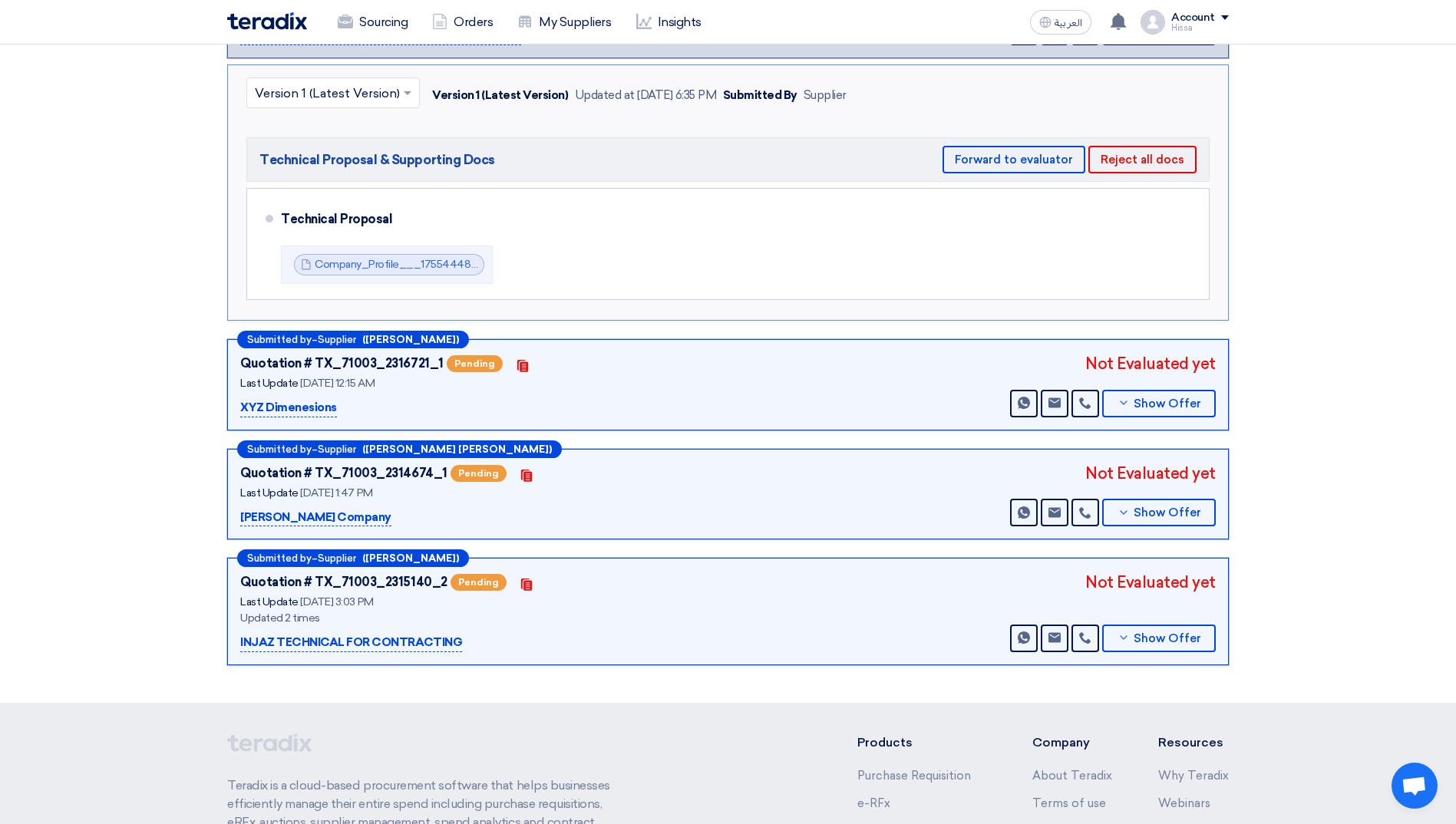
scroll to position [614, 0]
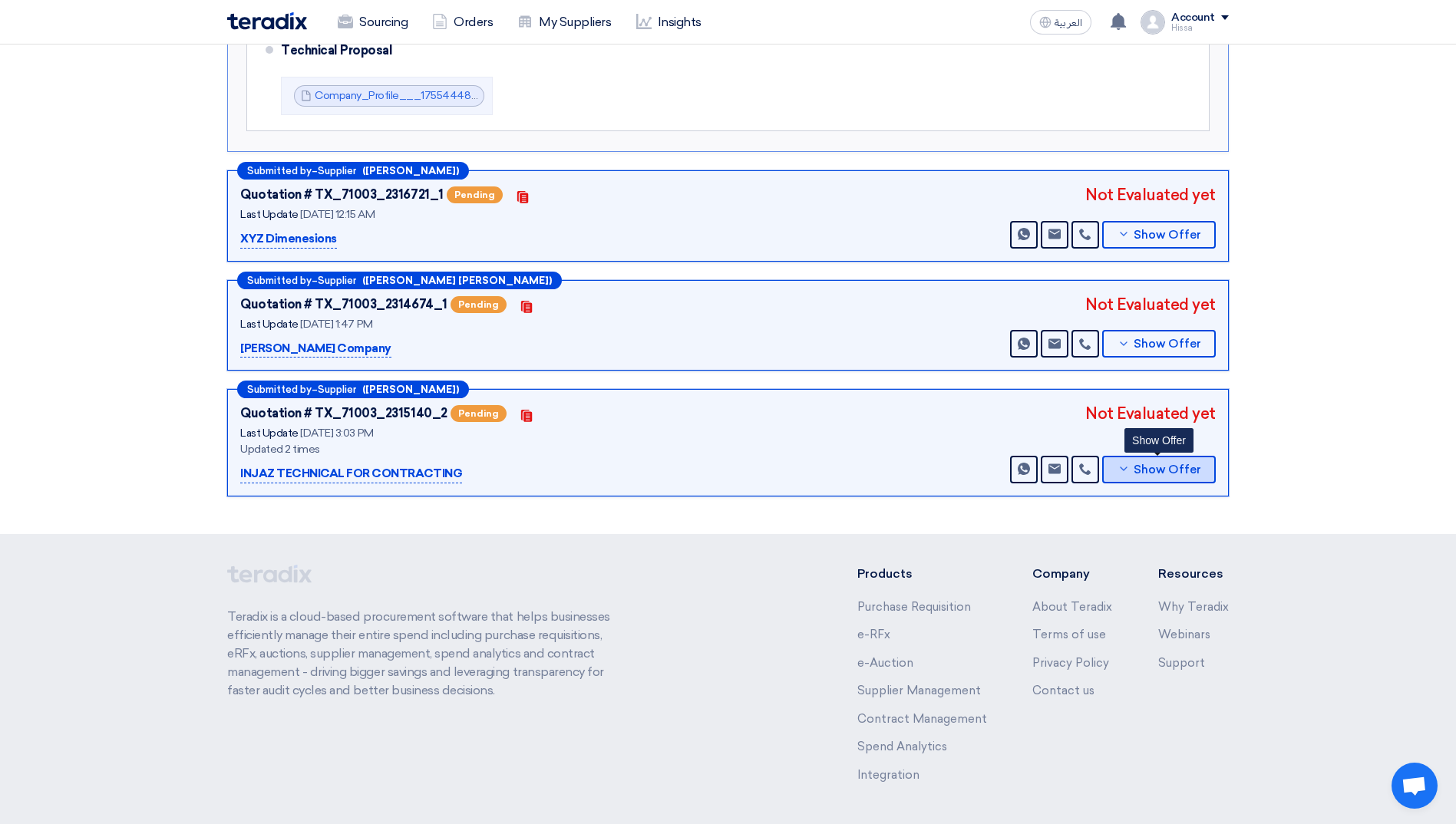
click at [1123, 462] on icon at bounding box center [1123, 468] width 12 height 12
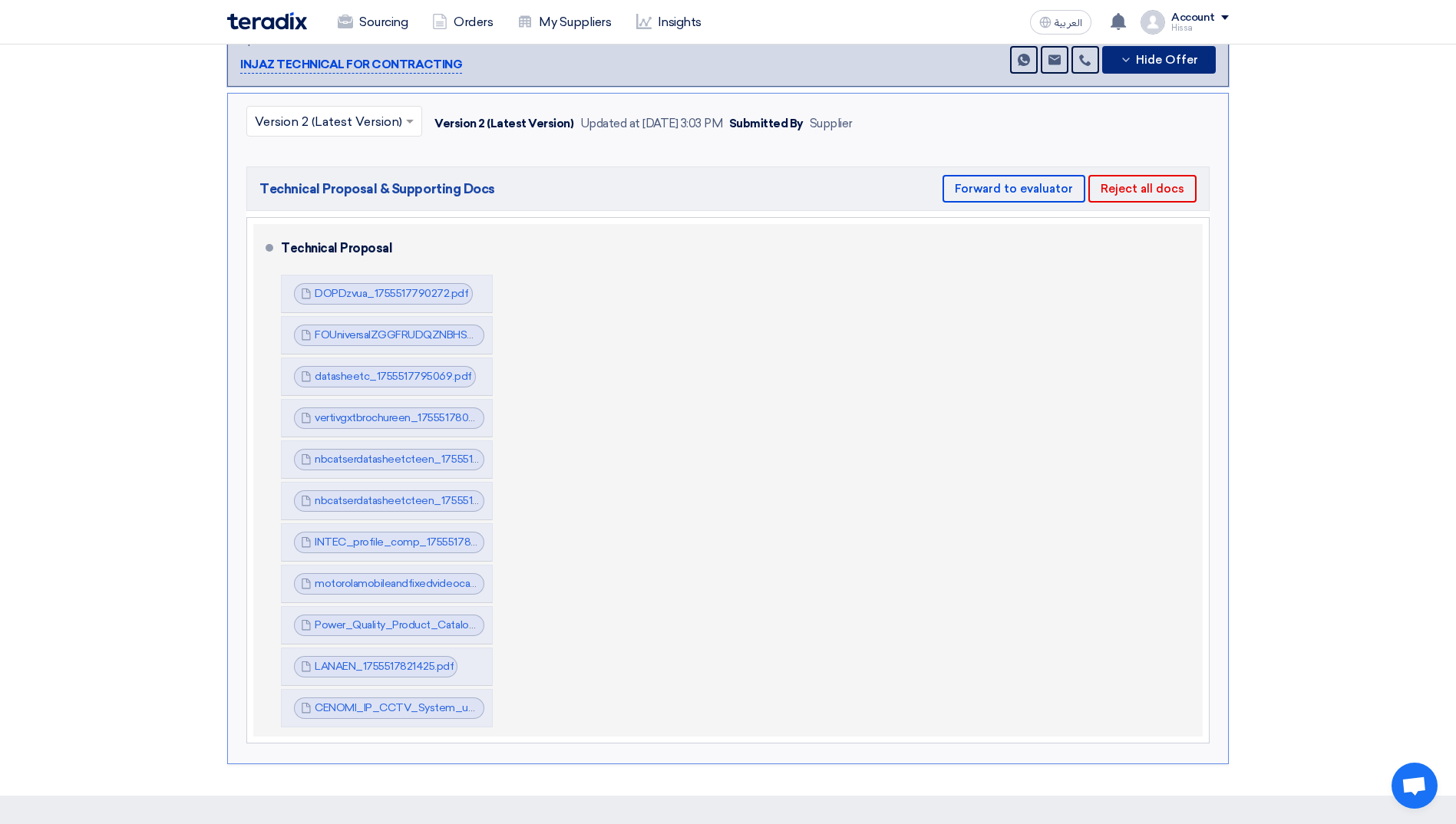
scroll to position [768, 0]
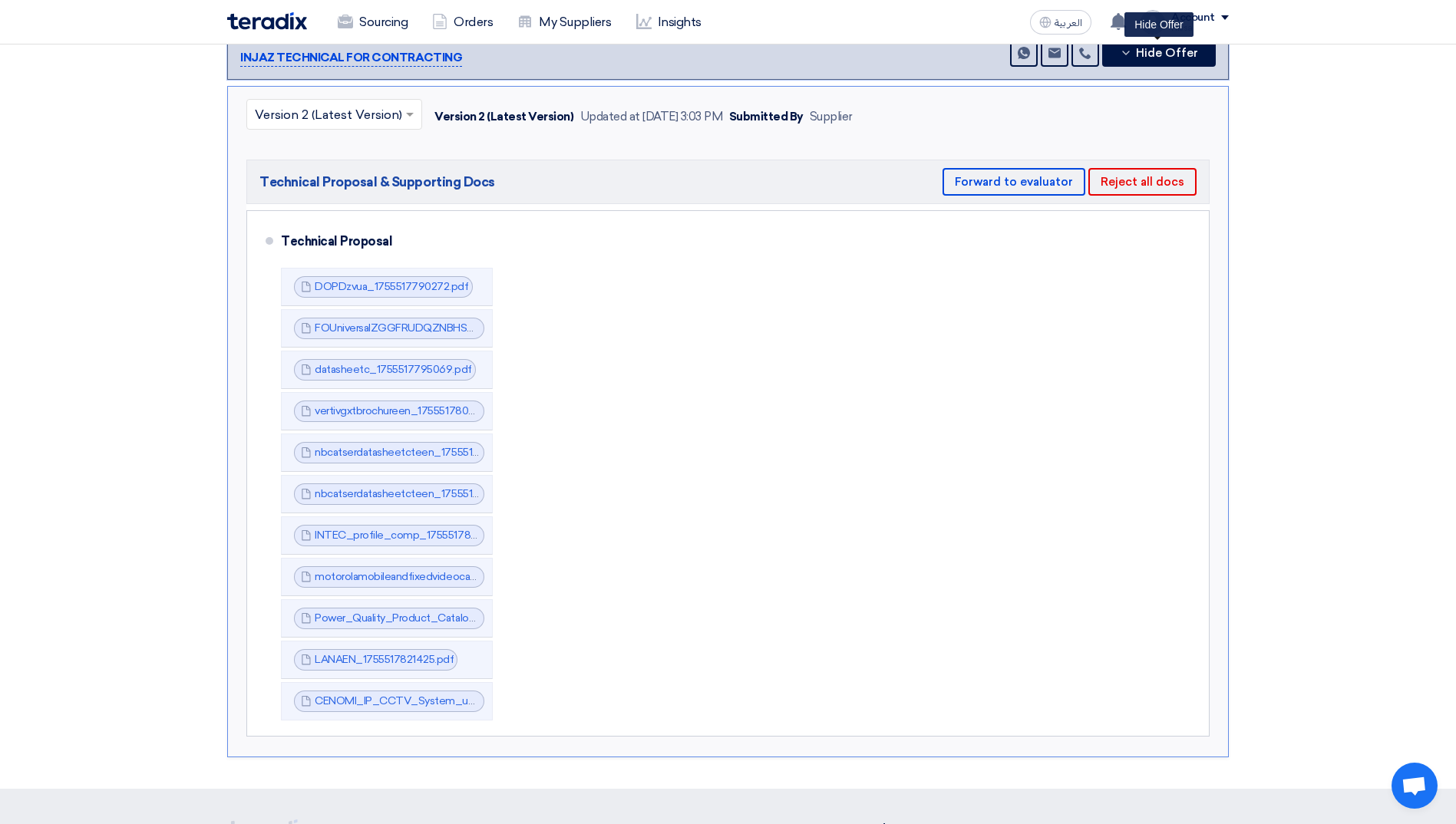
click at [158, 191] on section "Technical Offers Received Submitted by – Supplier ([PERSON_NAME]) Quotation # T…" at bounding box center [728, 109] width 1456 height 1361
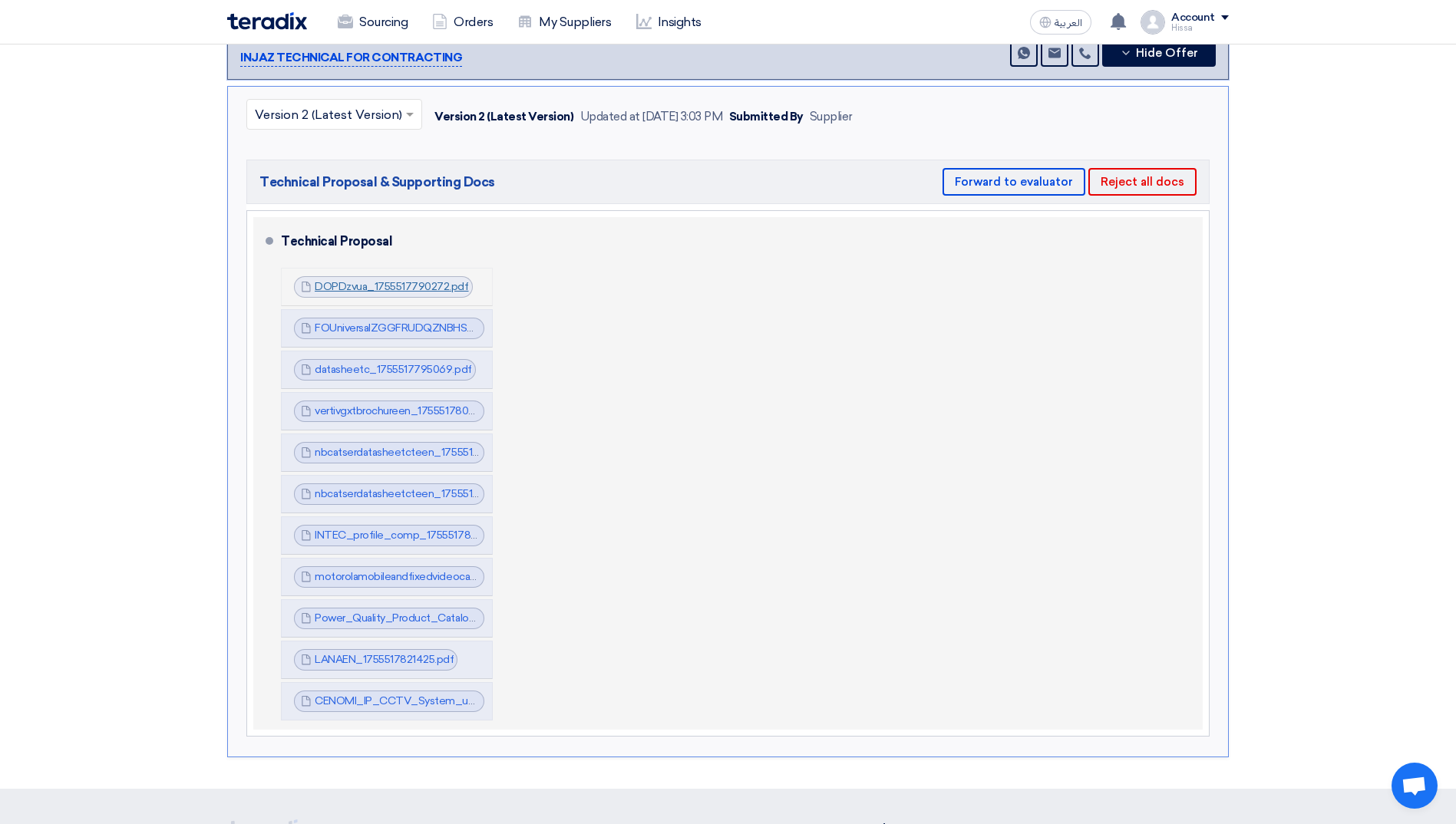
click at [383, 280] on link "DOPDzvua_1755517790272.pdf" at bounding box center [391, 287] width 154 height 13
click at [383, 321] on link "FOUniversalZGGFRUDQZNBHSTEPPRODUCTEN_1755517791088.pdf" at bounding box center [484, 328] width 339 height 13
click at [378, 363] on link "datasheetc_1755517795069.pdf" at bounding box center [393, 370] width 157 height 13
click at [371, 404] on link "vertivgxtbrochureen_1755517800425.pdf" at bounding box center [413, 411] width 198 height 13
click at [366, 446] on link "nbcatserdatasheetcteen_1755517801226.pdf" at bounding box center [424, 453] width 218 height 13
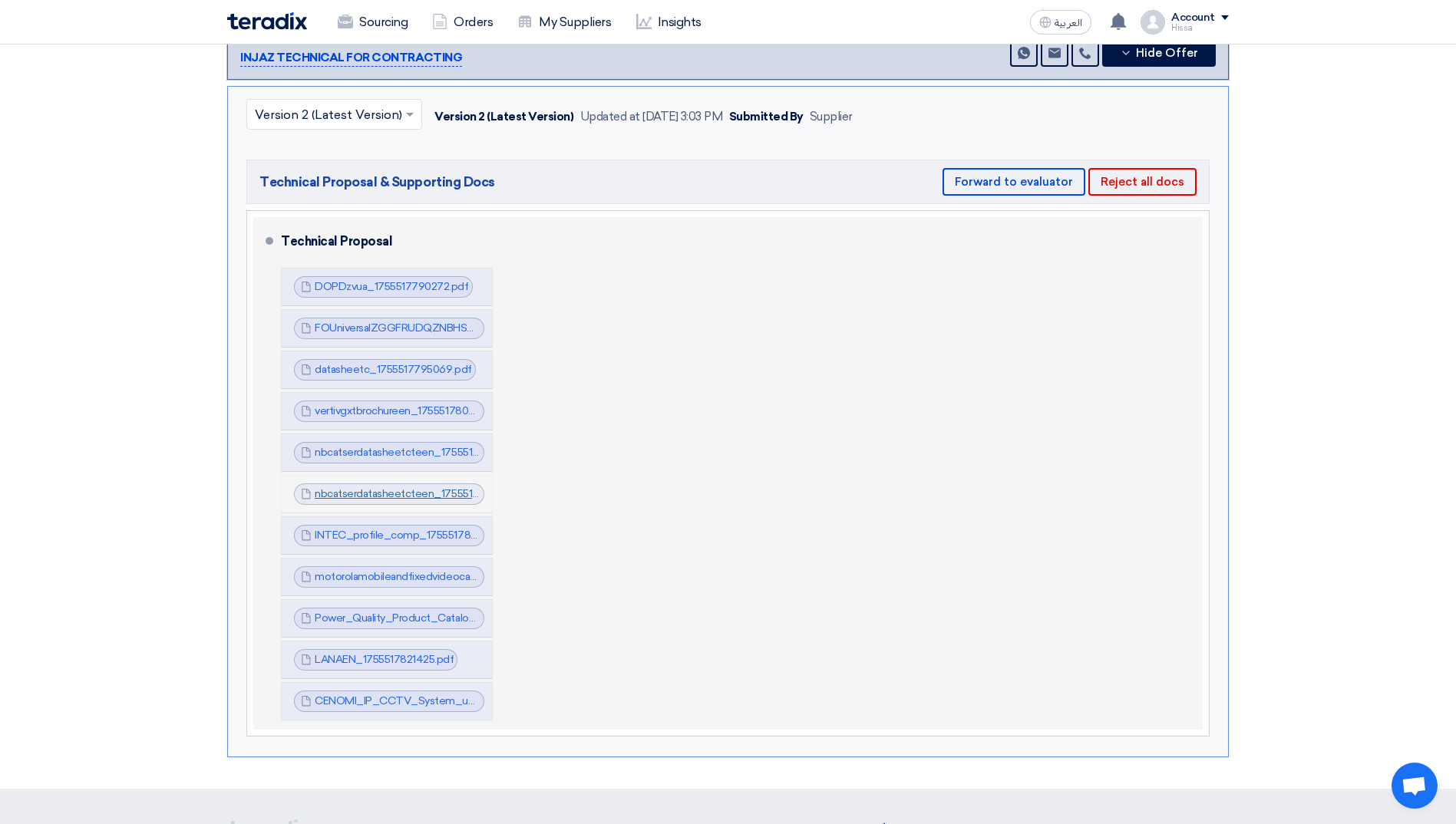
click at [356, 487] on link "nbcatserdatasheetcteen_1755517801826.pdf" at bounding box center [424, 494] width 219 height 13
click at [353, 529] on link "INTEC_profile_comp_1755517803923.pdf" at bounding box center [417, 535] width 206 height 13
click at [348, 571] on link "motorolamobileandfixedvideocatalogenrev_1755517804525.pdf" at bounding box center [468, 577] width 308 height 13
click at [349, 612] on link "Power_Quality_Product_Catalogue_1755517805725.pdf" at bounding box center [451, 618] width 274 height 13
click at [348, 653] on link "LANAEN_1755517821425.pdf" at bounding box center [384, 659] width 139 height 13
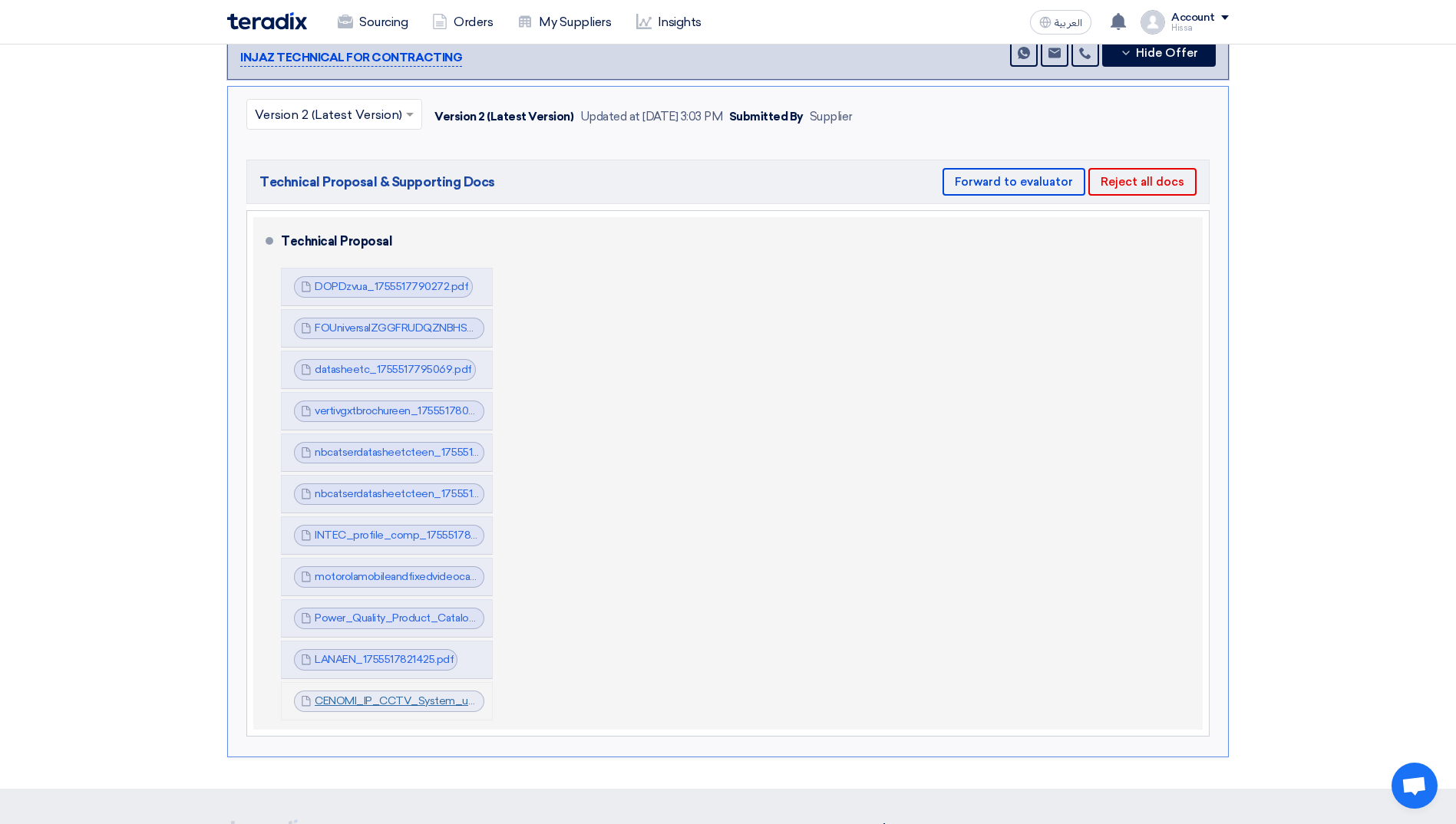
click at [353, 695] on link "CENOMI_IP_CCTV_System_upgrade_Makkah_Mall_METHOD_OF_STATEMENT_INJAZ_OFFER_17555…" at bounding box center [605, 701] width 581 height 13
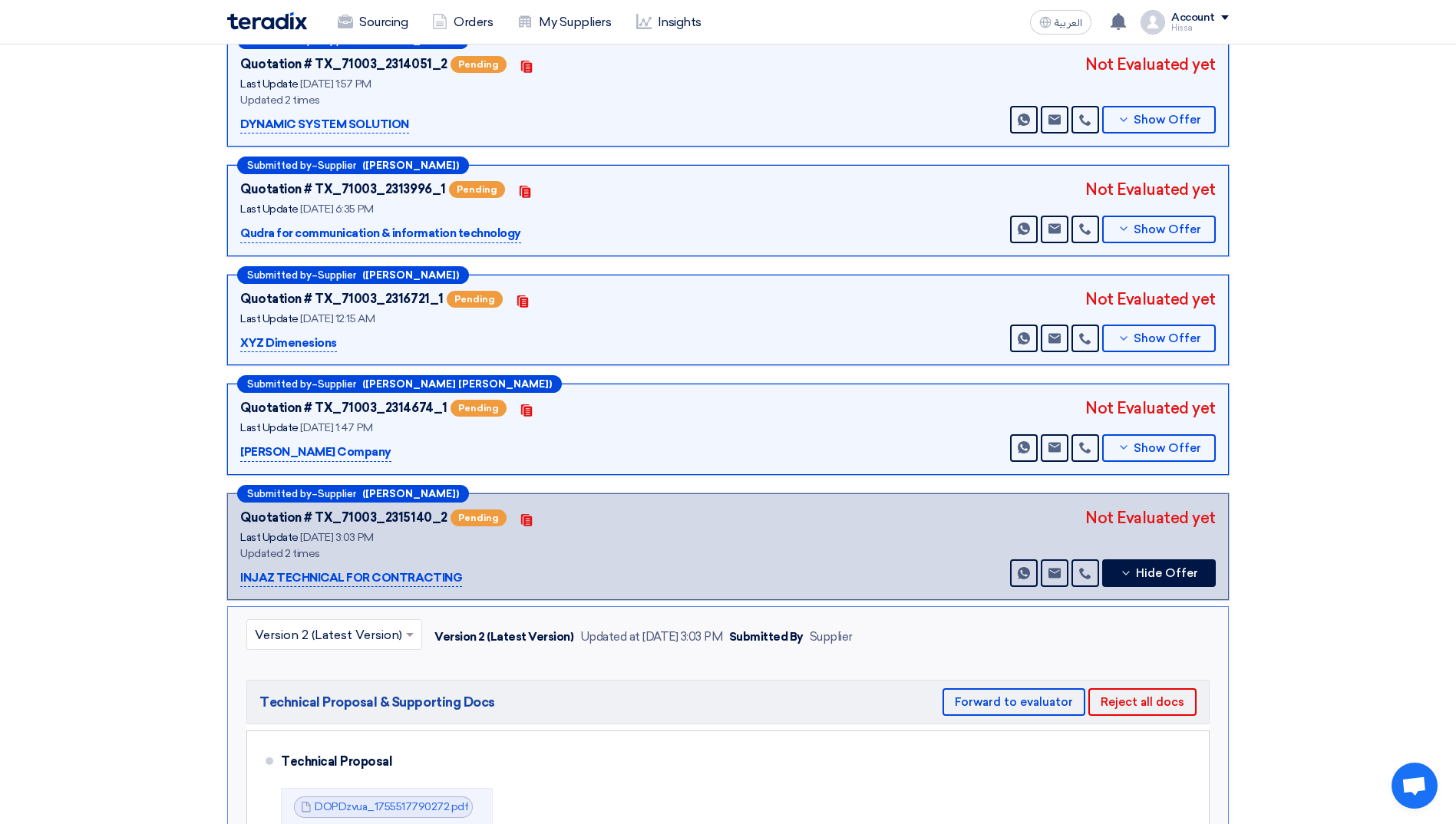
scroll to position [0, 0]
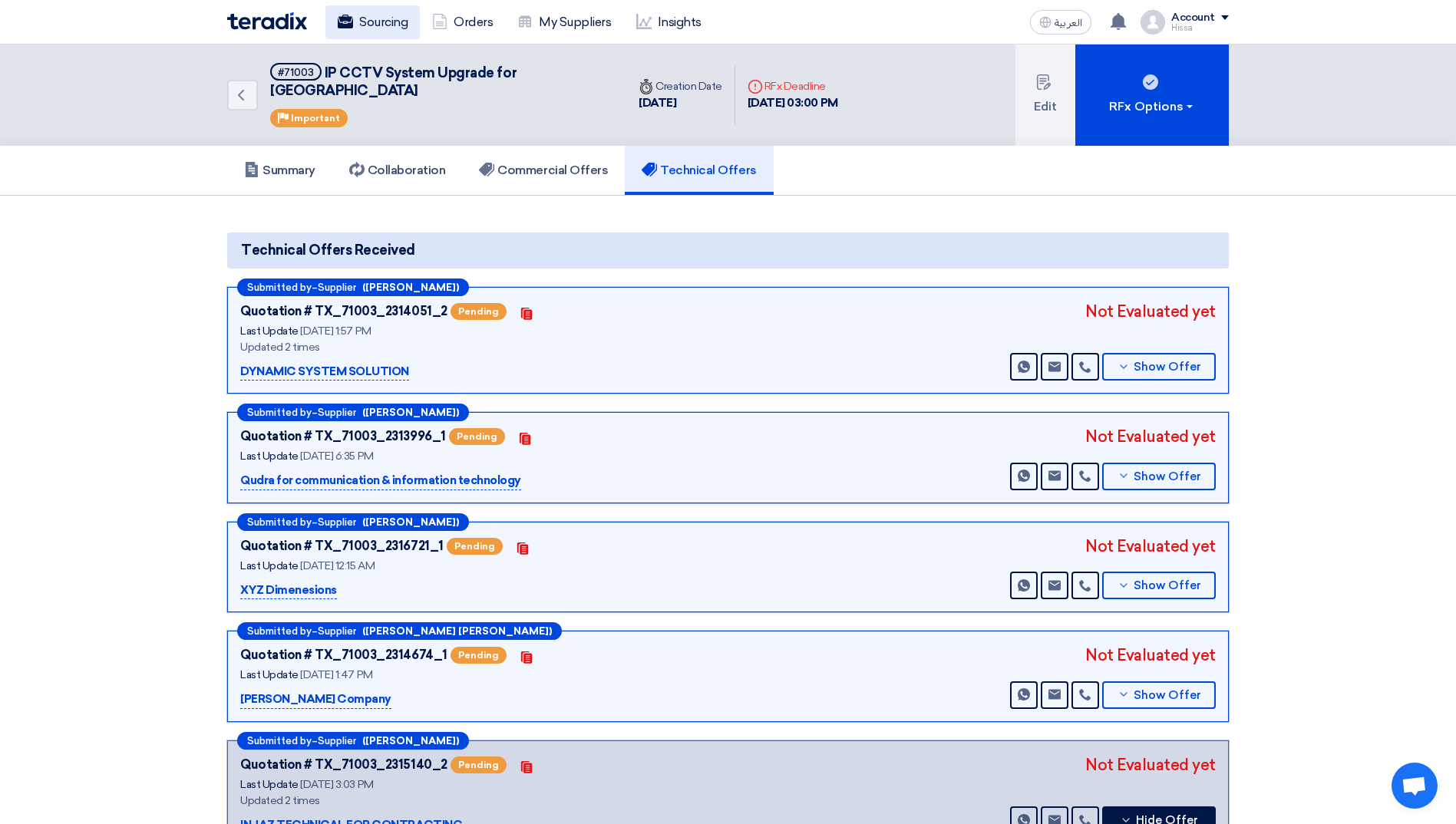
click at [362, 20] on link "Sourcing" at bounding box center [372, 23] width 94 height 34
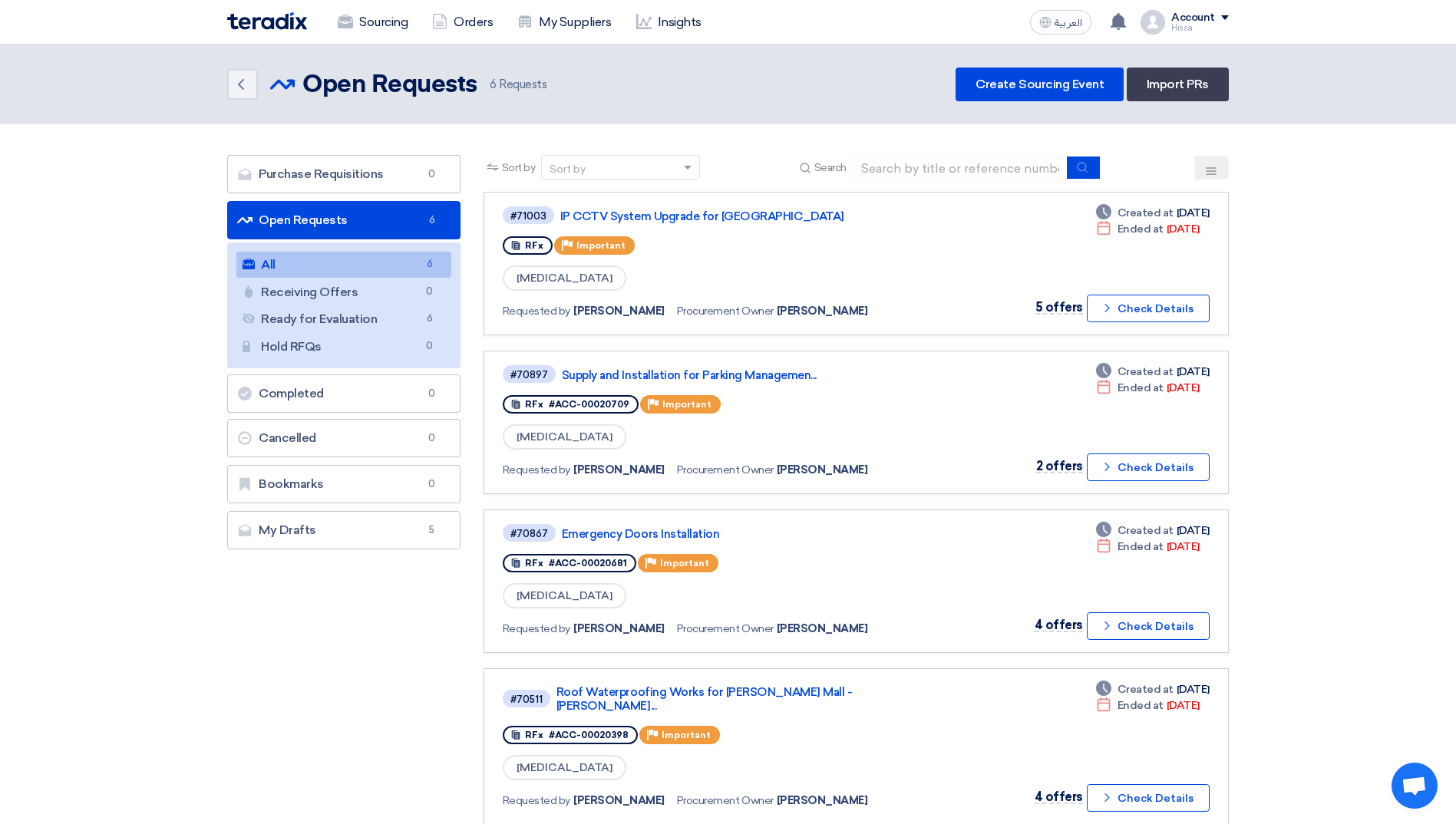
click at [1260, 331] on section "Purchase Requisitions Purchase Requisitions 0 Open Requests Open Requests 6 All…" at bounding box center [728, 656] width 1456 height 1065
click at [1213, 10] on div "Account Hissa Sourcing Orders My Suppliers Insights Settings New Feature Reques…" at bounding box center [1184, 22] width 88 height 24
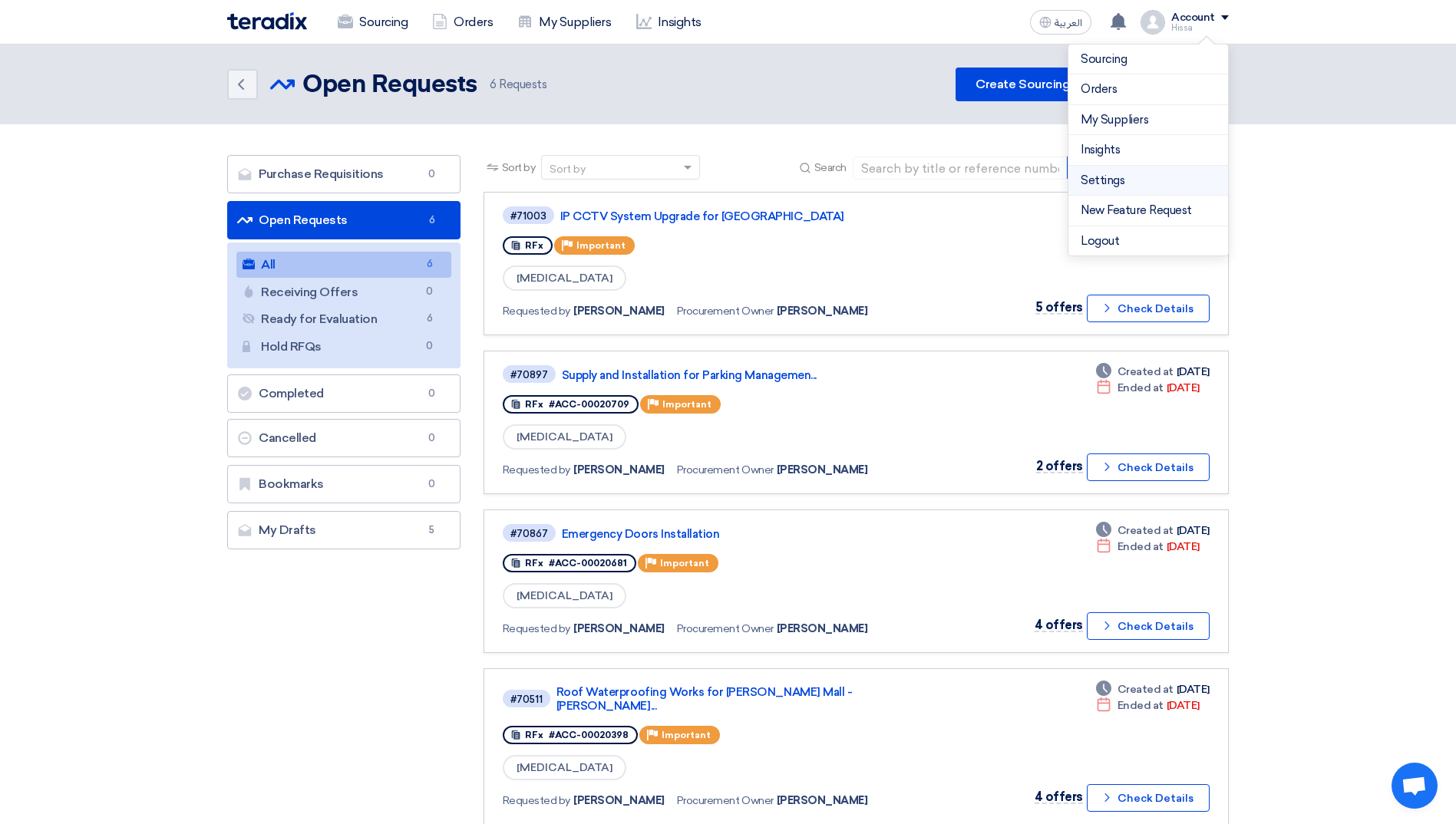
click at [1156, 179] on link "Settings" at bounding box center [1148, 181] width 135 height 18
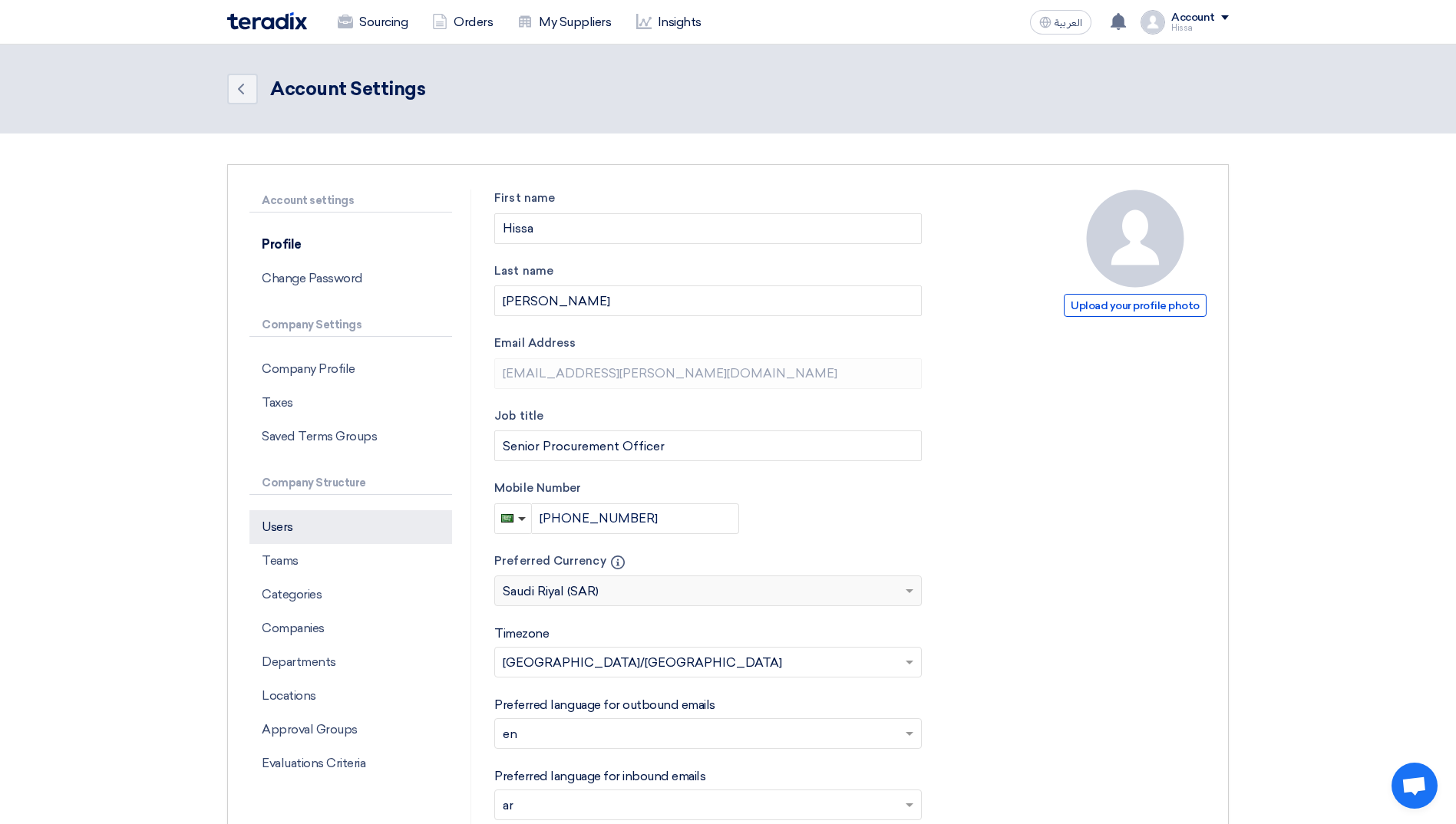
click at [307, 525] on p "Users" at bounding box center [350, 527] width 203 height 34
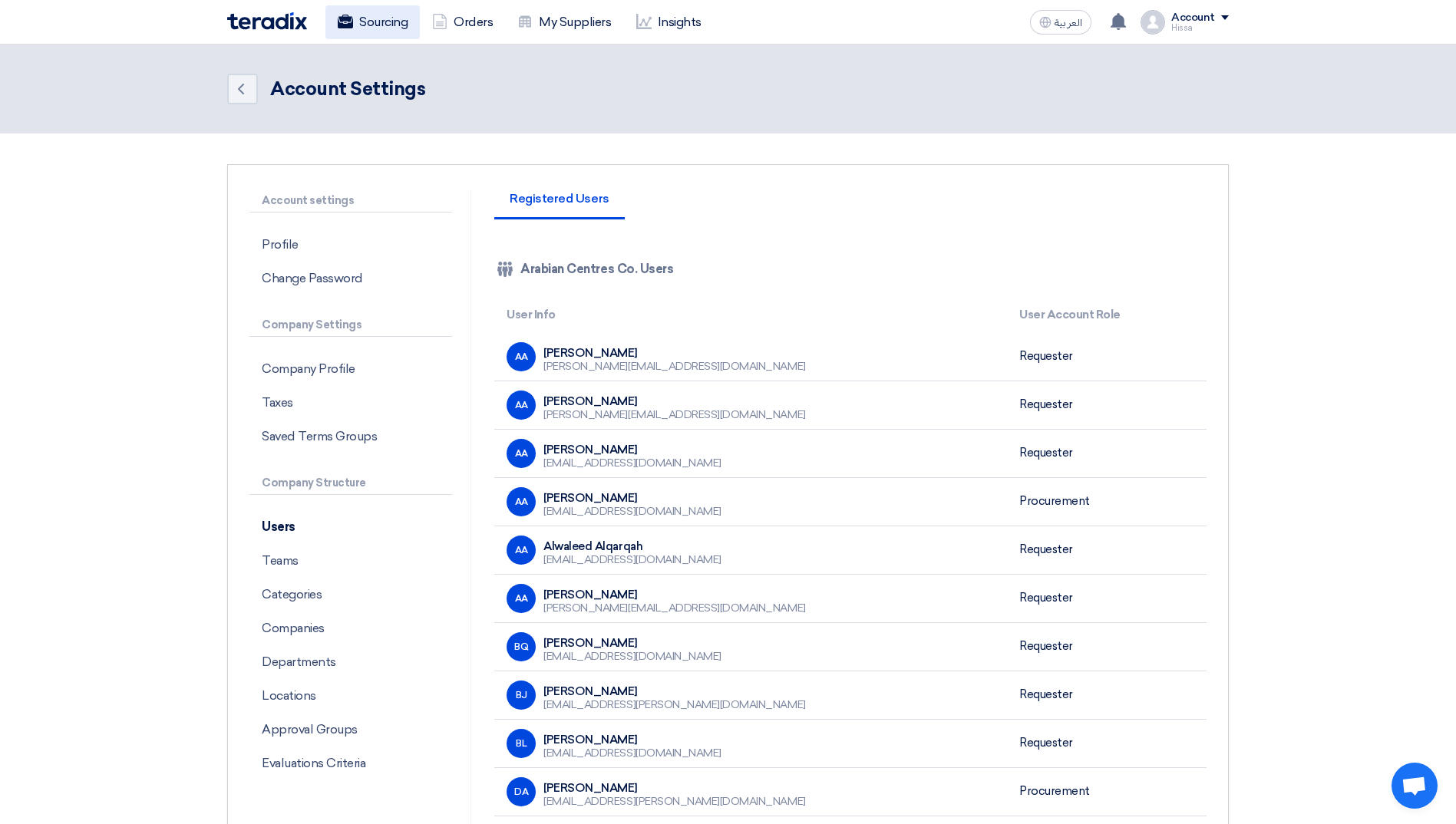
click at [370, 19] on link "Sourcing" at bounding box center [372, 23] width 94 height 34
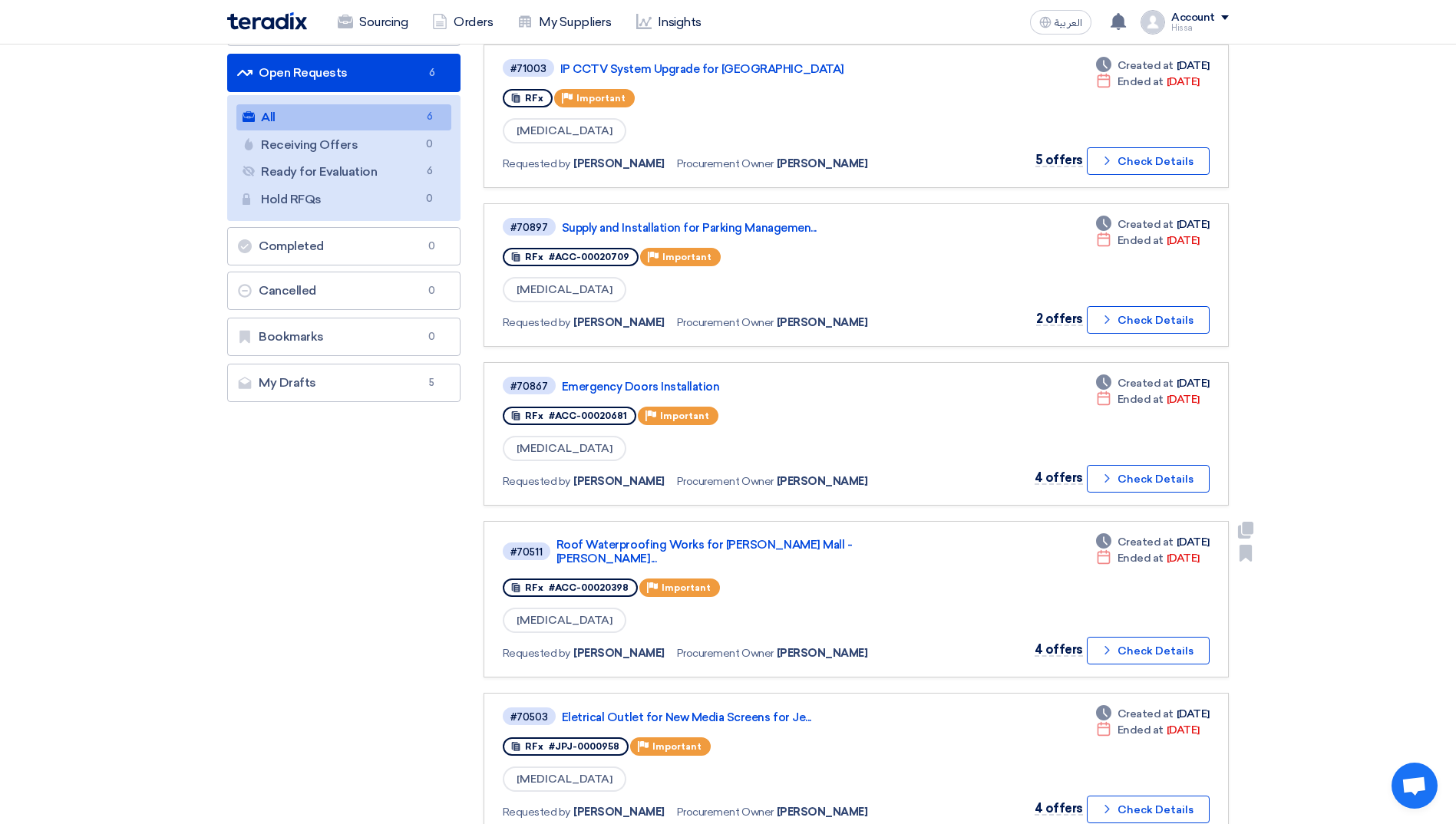
scroll to position [153, 0]
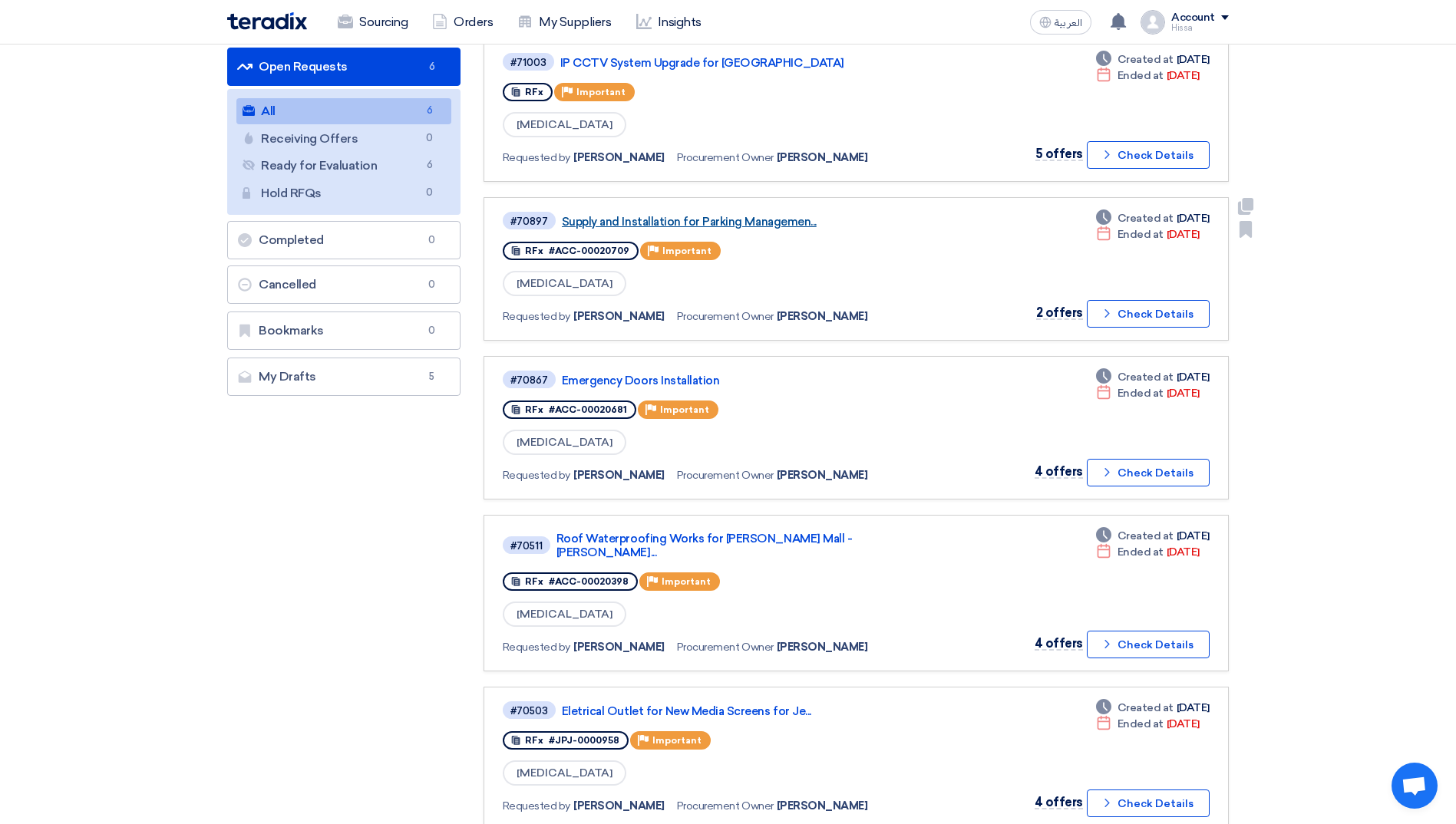
click at [780, 228] on link "Supply and Installation for Parking Managemen..." at bounding box center [753, 221] width 383 height 14
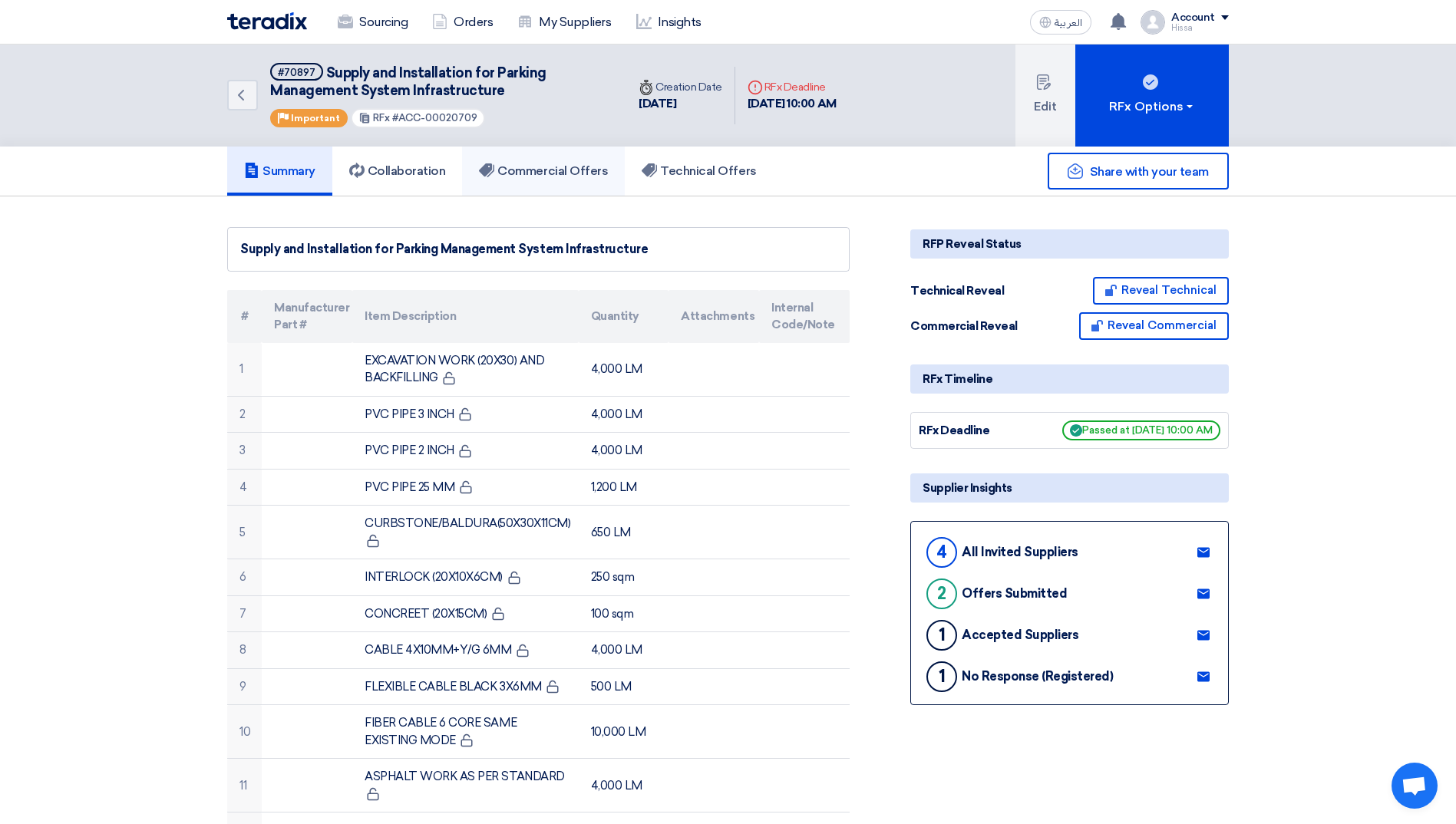
click at [581, 177] on h5 "Commercial Offers" at bounding box center [543, 171] width 129 height 15
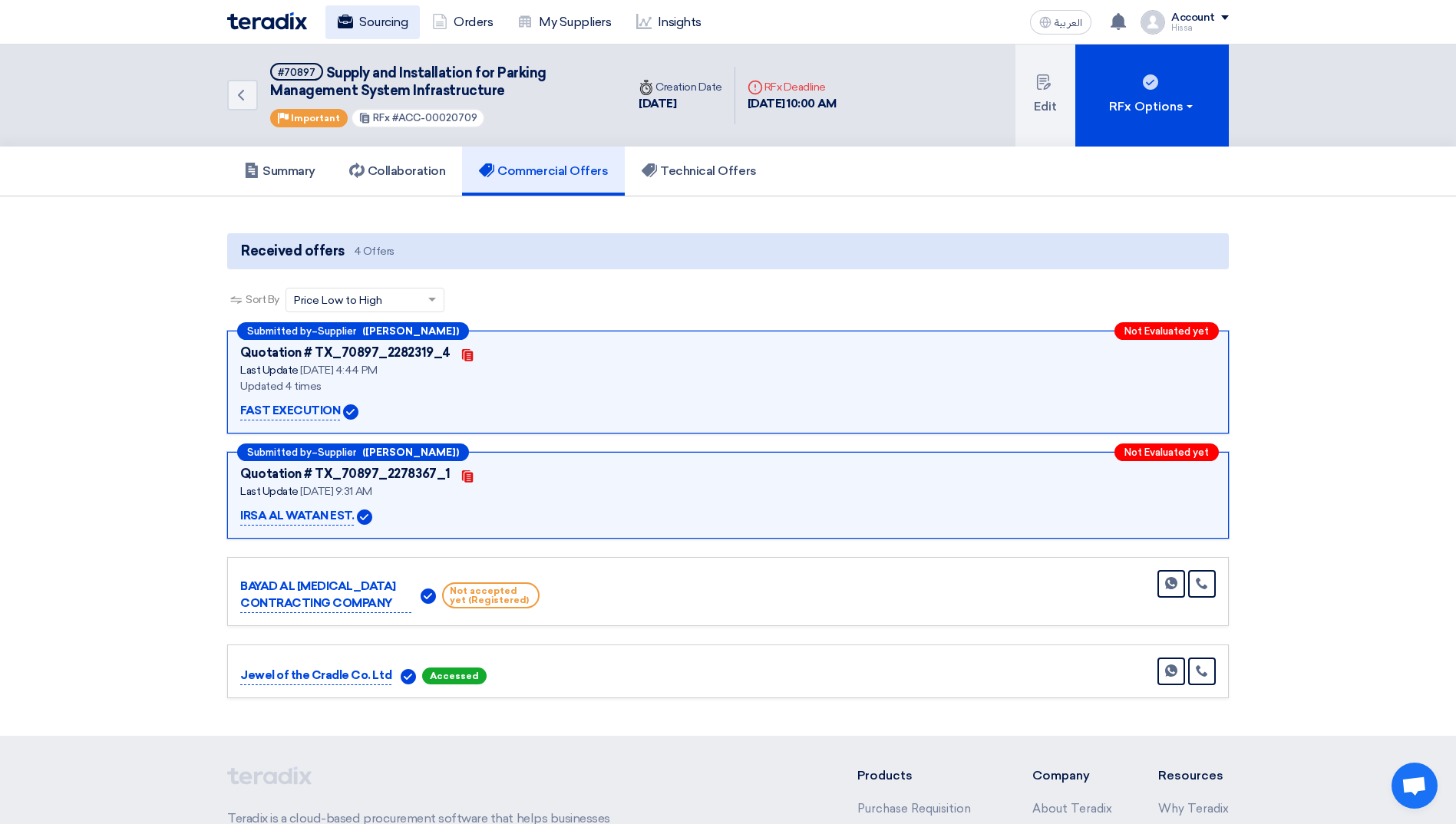
click at [382, 17] on link "Sourcing" at bounding box center [372, 23] width 94 height 34
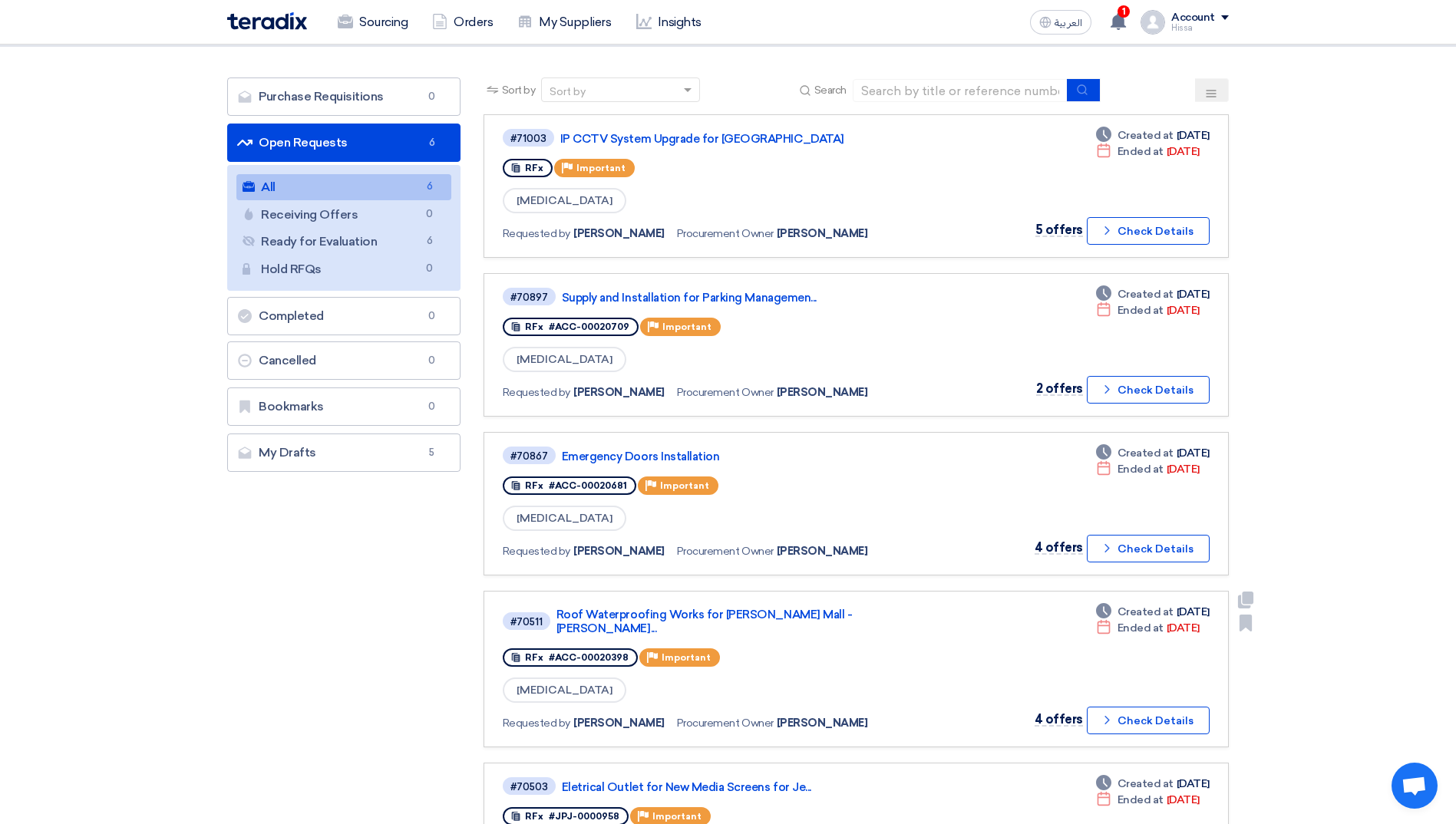
scroll to position [77, 0]
click at [761, 298] on link "Supply and Installation for Parking Managemen..." at bounding box center [753, 298] width 383 height 14
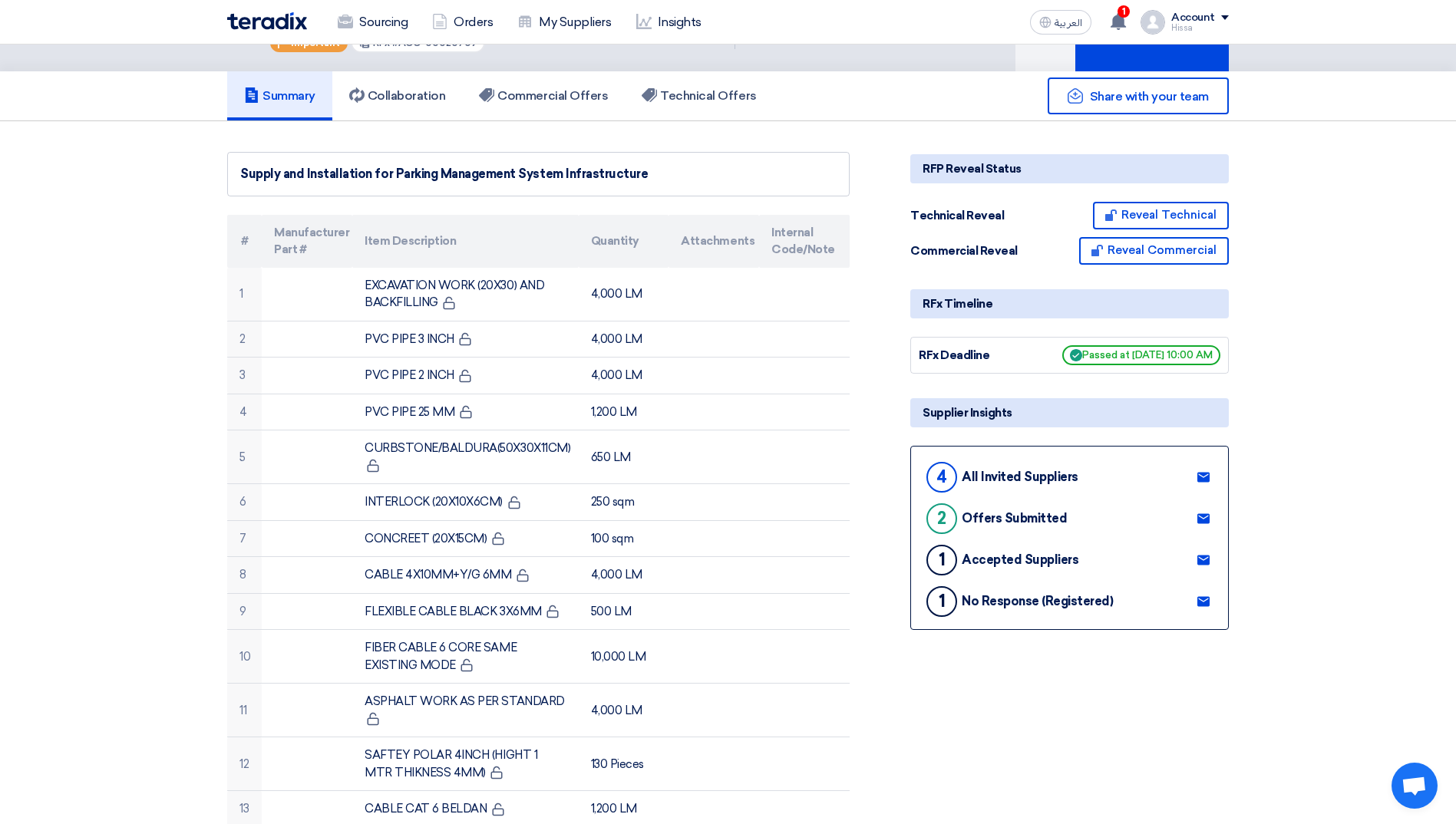
scroll to position [153, 0]
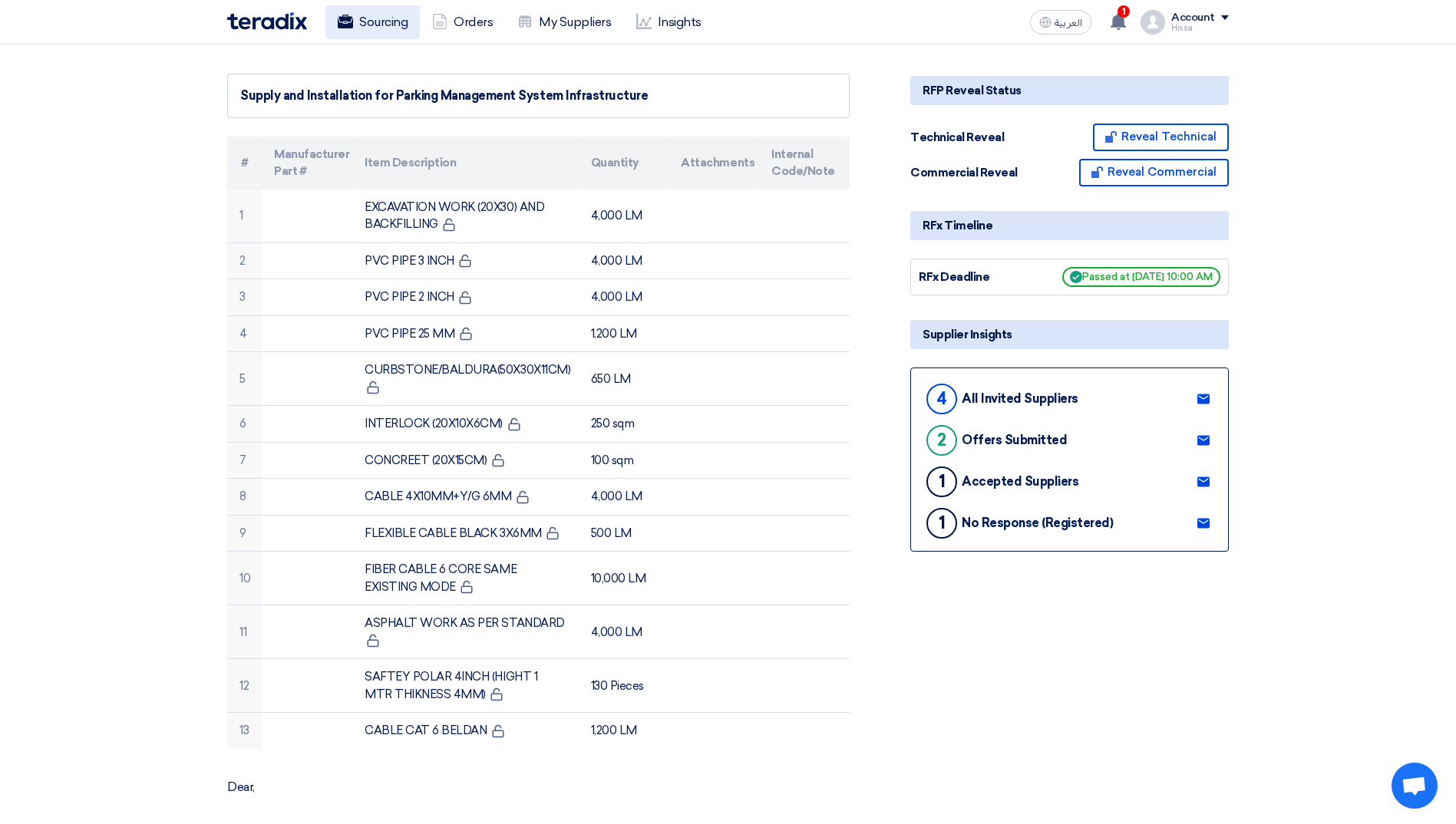
click at [358, 25] on link "Sourcing" at bounding box center [372, 23] width 94 height 34
